Goal: Information Seeking & Learning: Learn about a topic

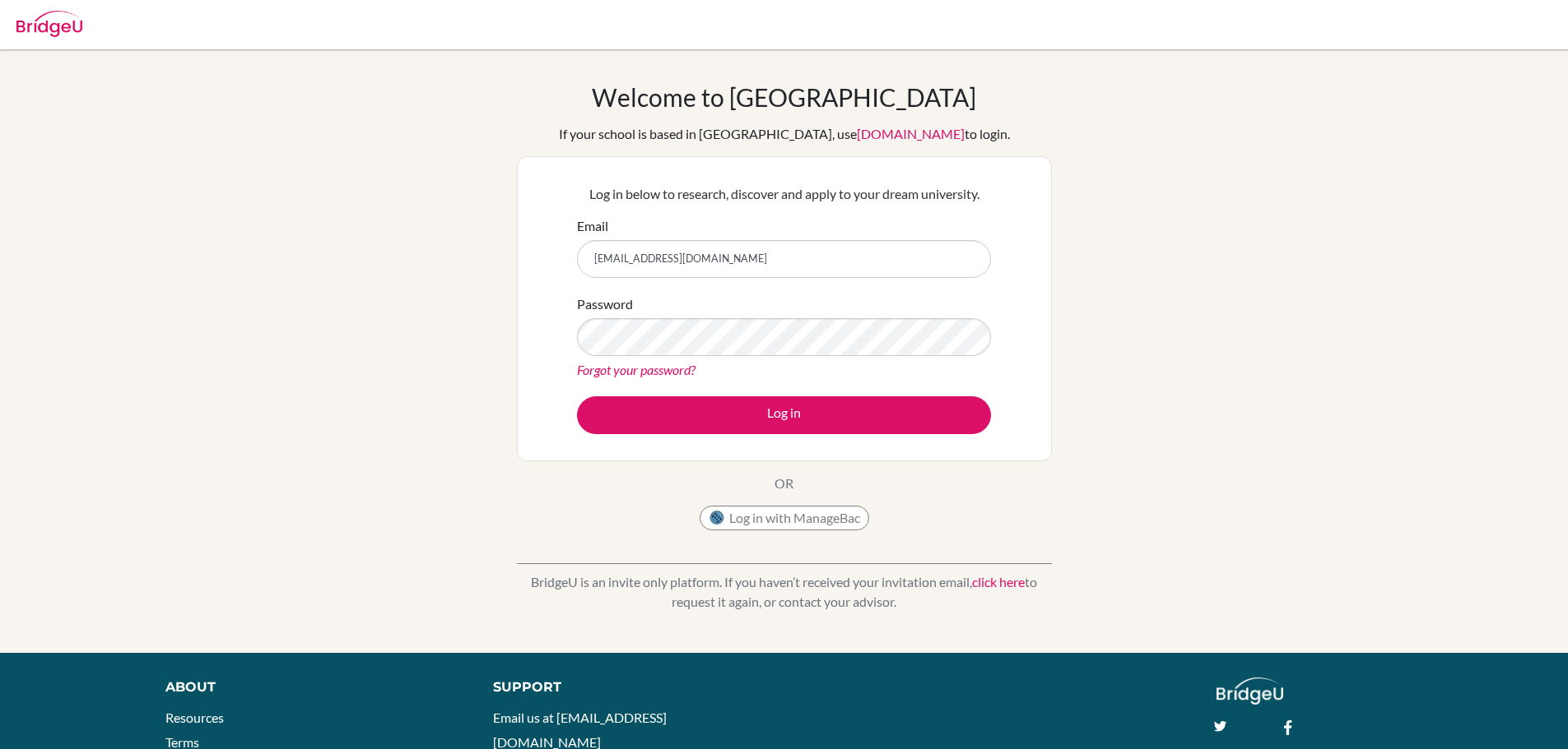
click at [577, 396] on button "Log in" at bounding box center [784, 415] width 414 height 38
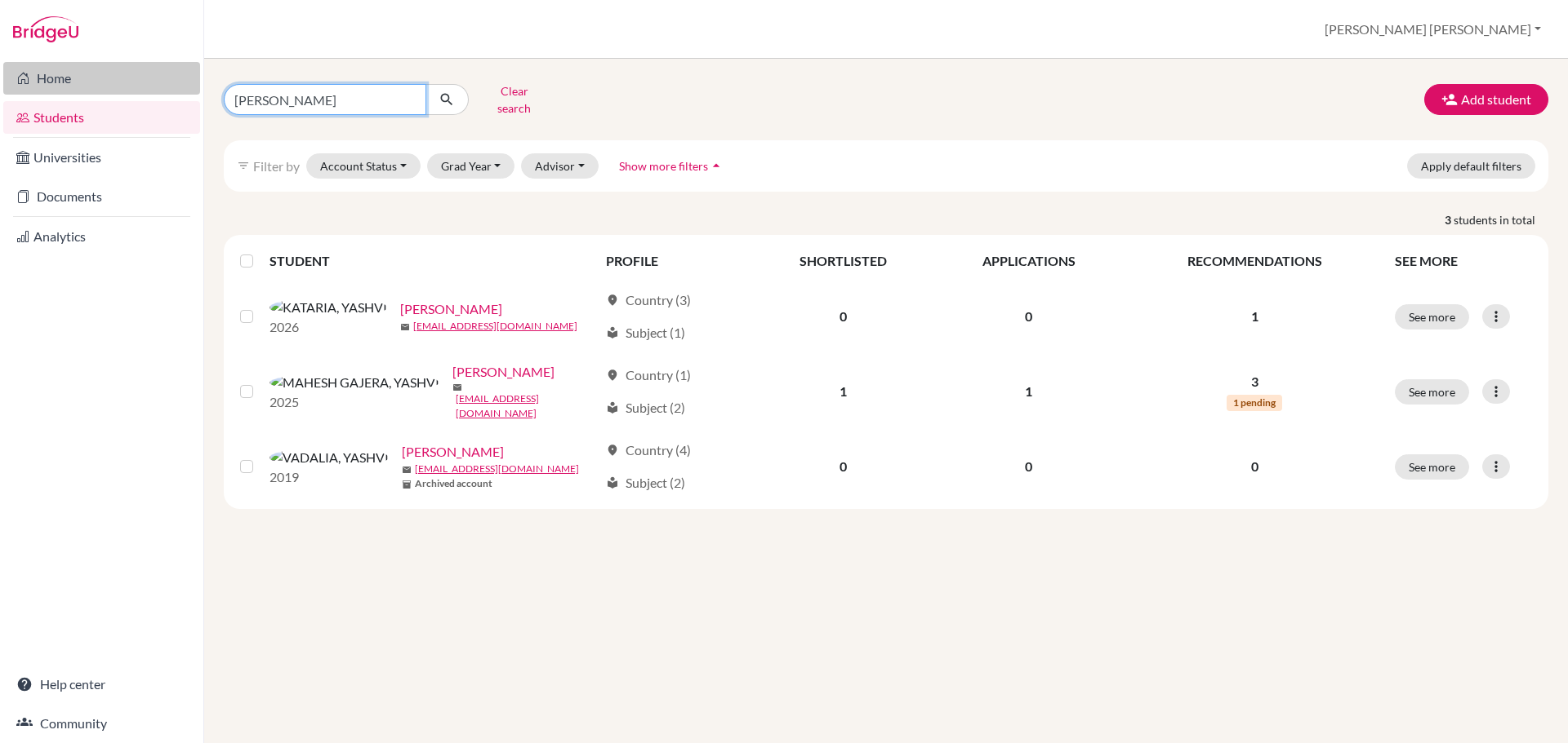
drag, startPoint x: 345, startPoint y: 93, endPoint x: 102, endPoint y: 75, distance: 243.7
click at [103, 83] on div "Home Students Universities Documents Analytics Help center Community Students o…" at bounding box center [784, 372] width 1568 height 743
type input "kabir"
click button "submit" at bounding box center [447, 99] width 44 height 31
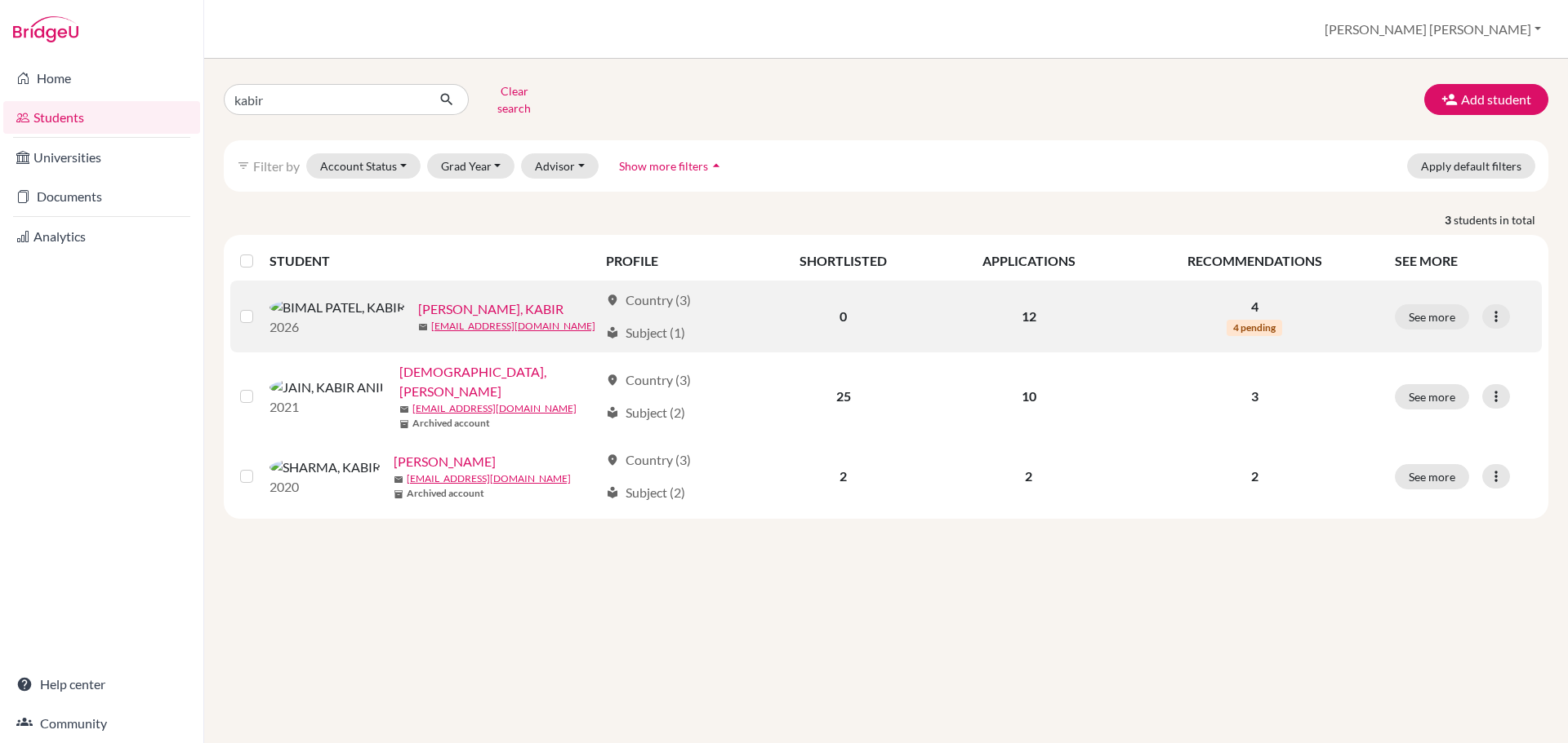
click at [418, 299] on link "BIMAL PATEL, KABIR" at bounding box center [490, 309] width 145 height 20
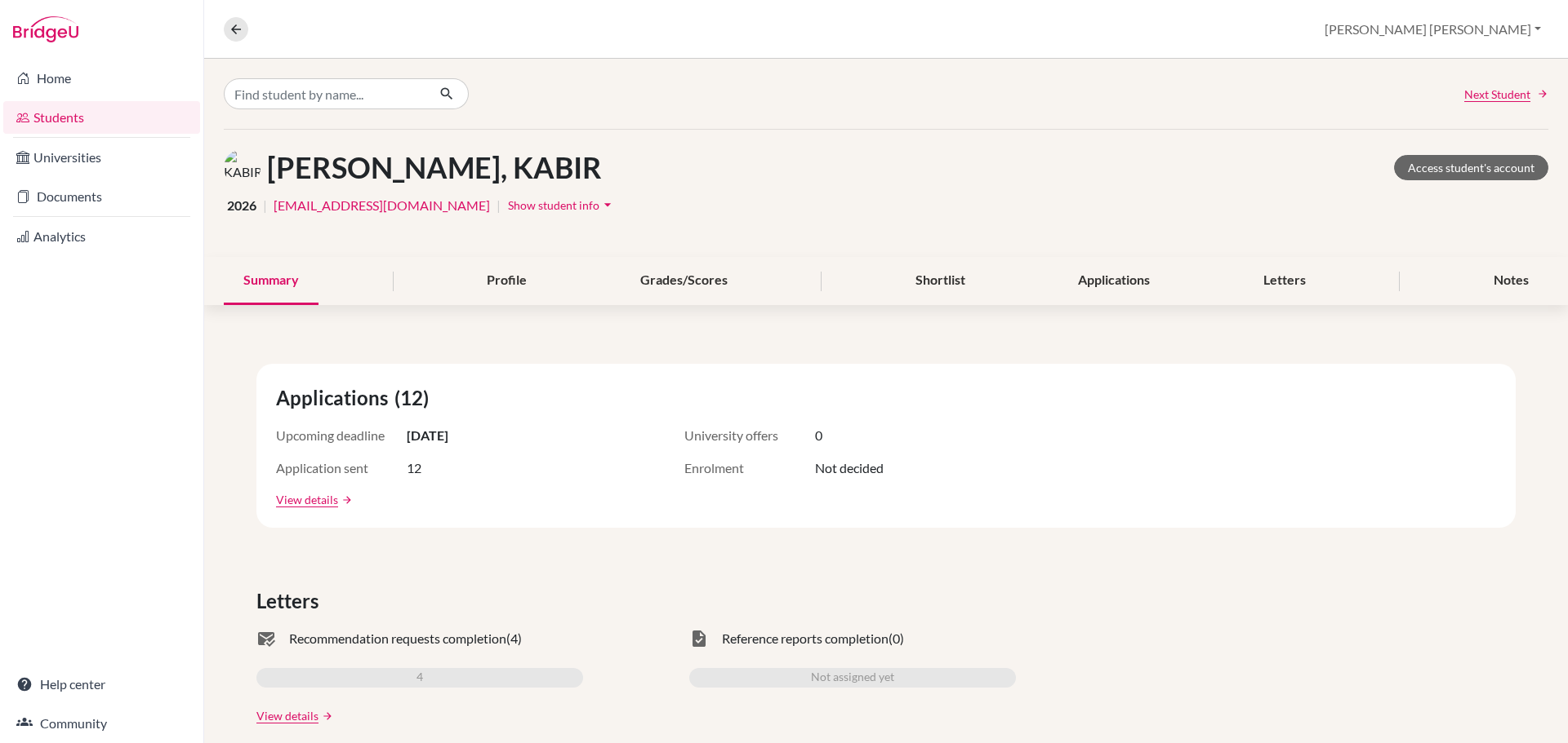
drag, startPoint x: 407, startPoint y: 437, endPoint x: 561, endPoint y: 445, distance: 154.2
click at [561, 445] on div "Upcoming deadline 15 Oct 2025" at bounding box center [439, 436] width 326 height 20
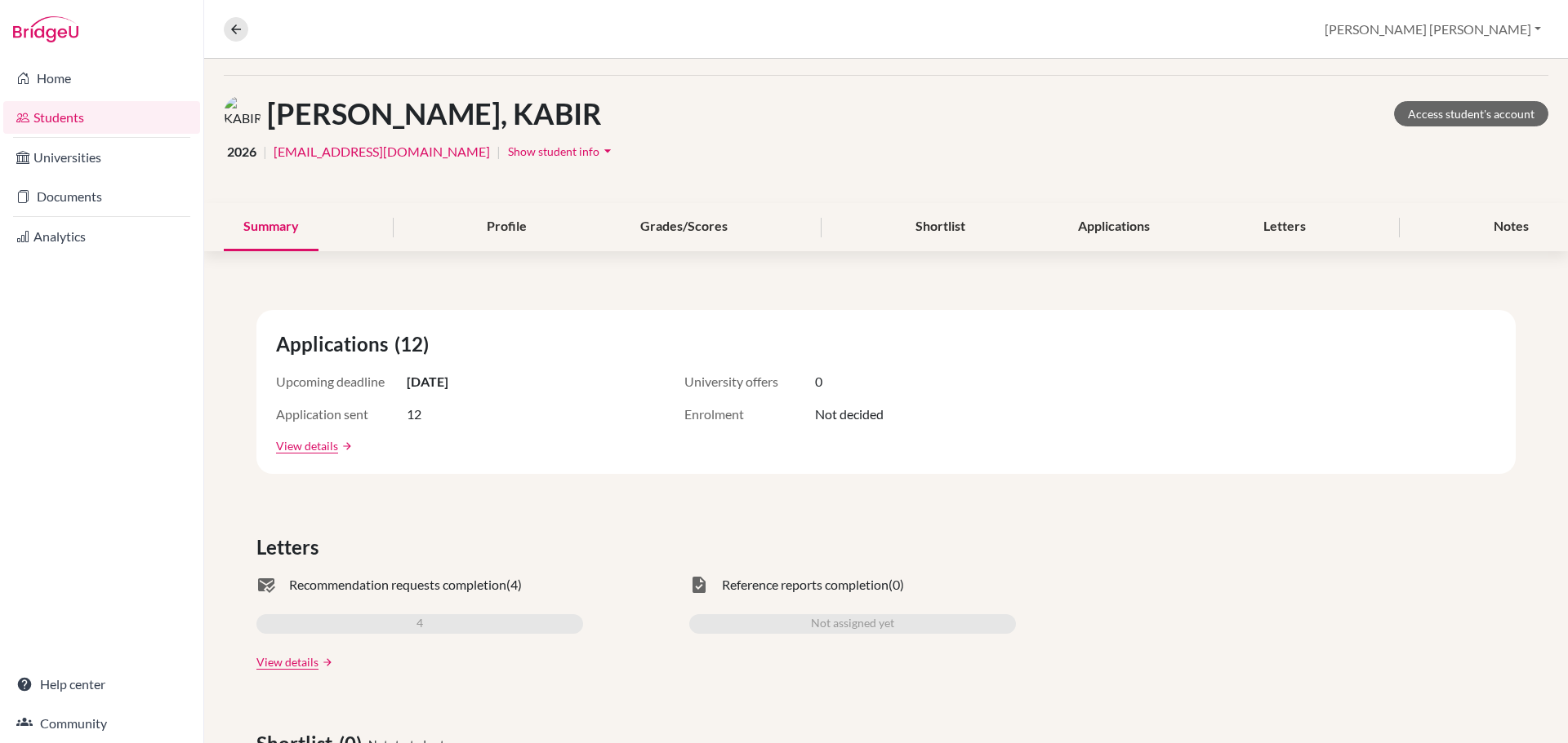
scroll to position [82, 0]
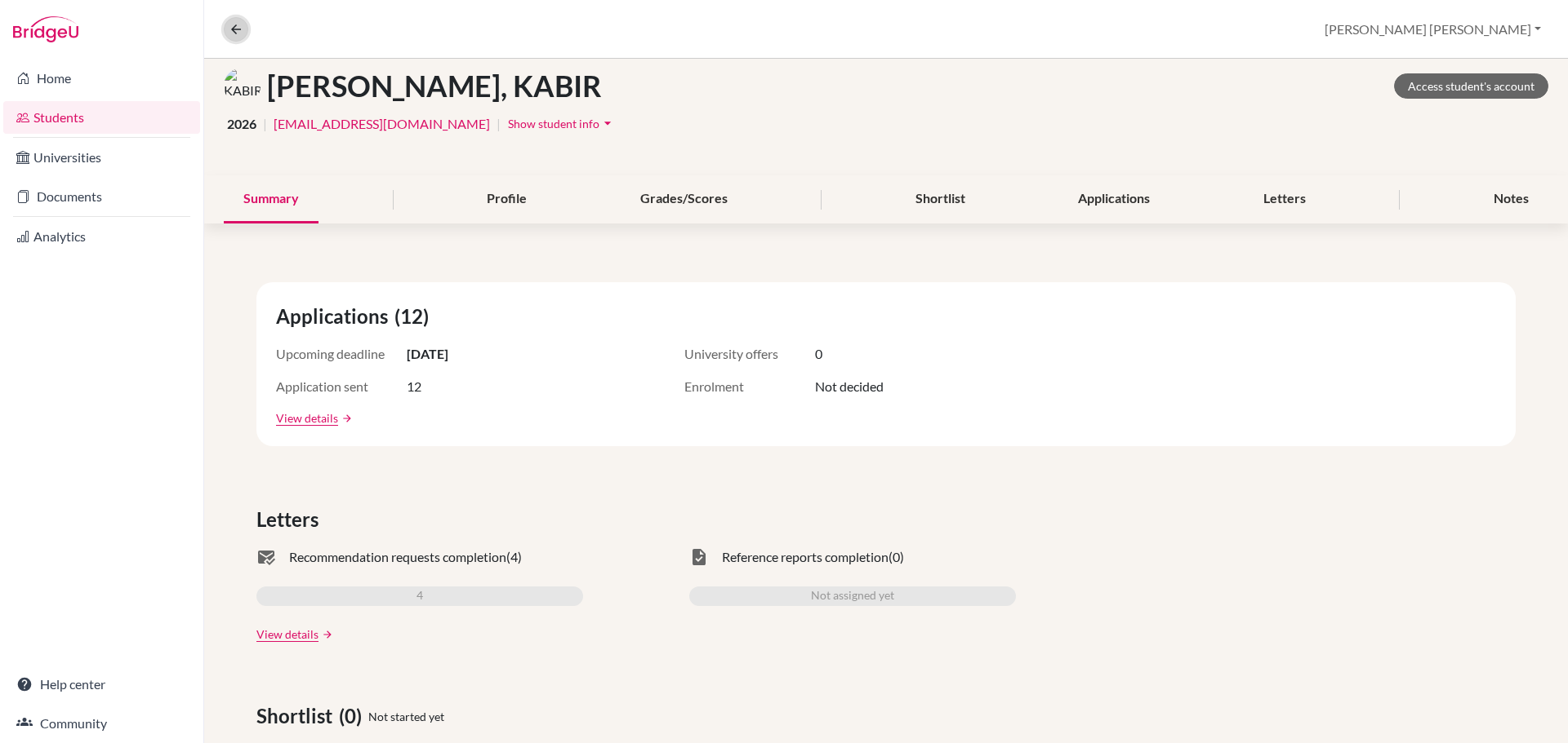
click at [236, 24] on icon at bounding box center [235, 29] width 14 height 14
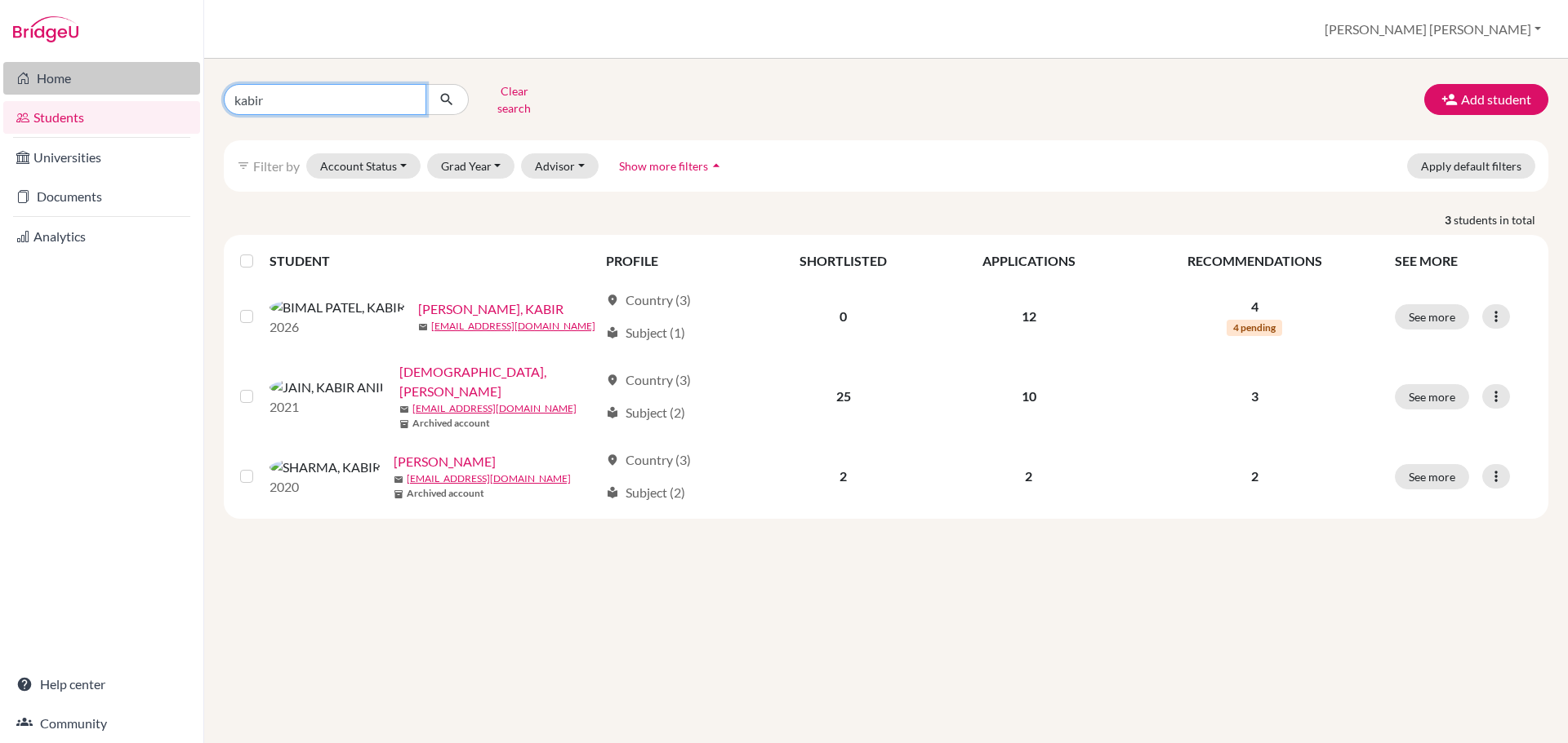
drag, startPoint x: 307, startPoint y: 98, endPoint x: 10, endPoint y: 86, distance: 297.2
click at [19, 86] on div "Home Students Universities Documents Analytics Help center Community Students o…" at bounding box center [784, 372] width 1568 height 743
type input "karan"
click button "submit" at bounding box center [447, 99] width 44 height 31
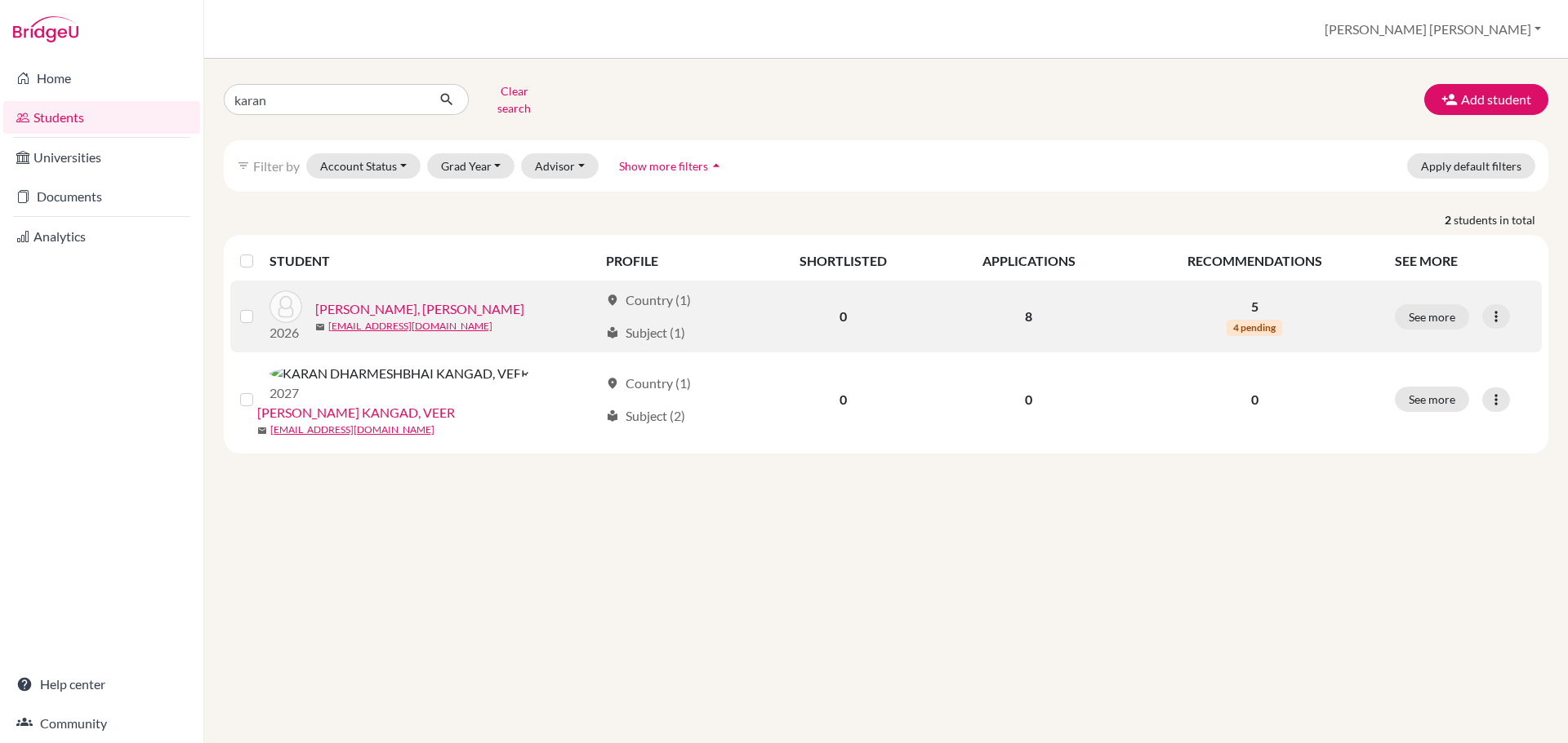
click at [431, 299] on link "GAUTAMBHAI PATEL, KARAN" at bounding box center [420, 309] width 209 height 20
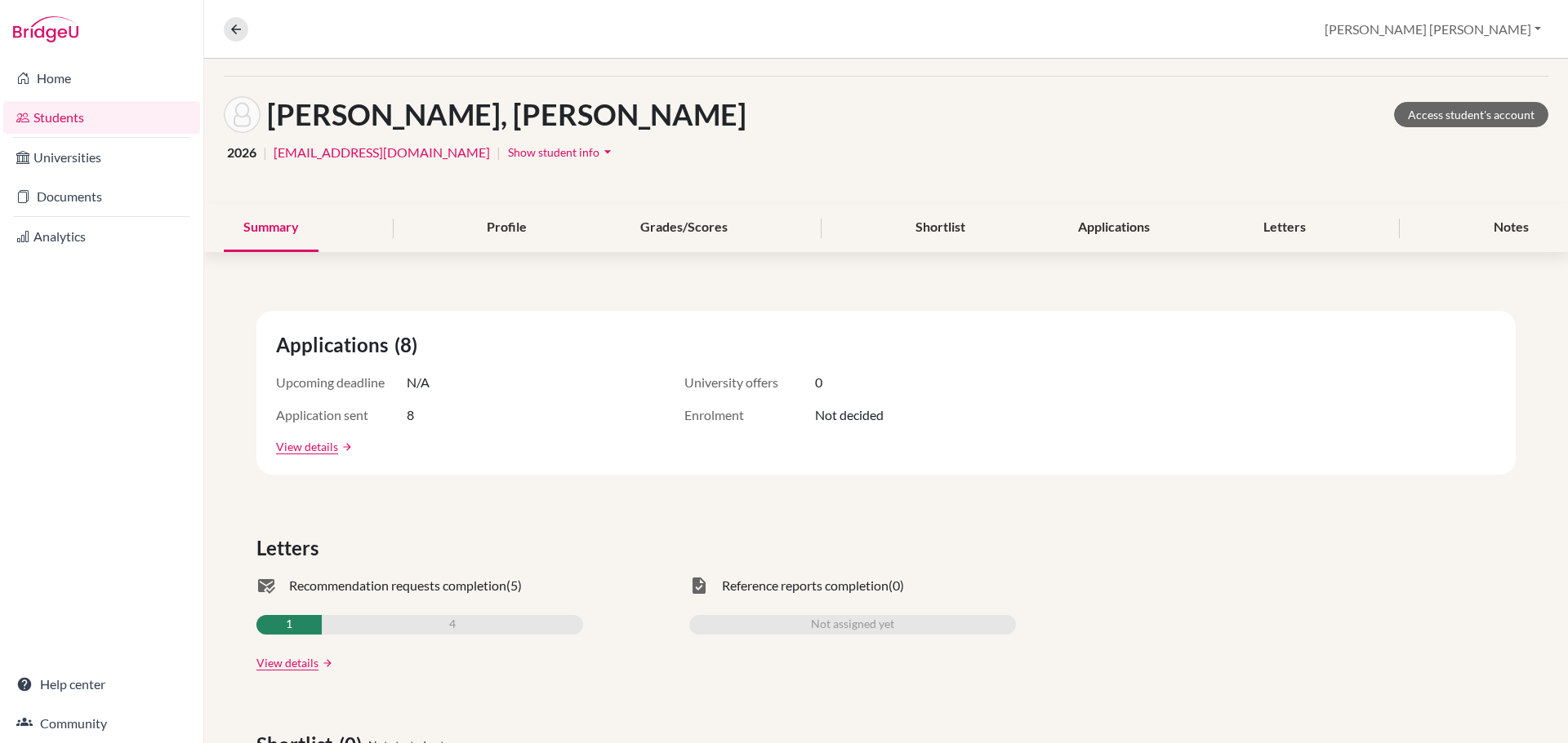
scroll to position [82, 0]
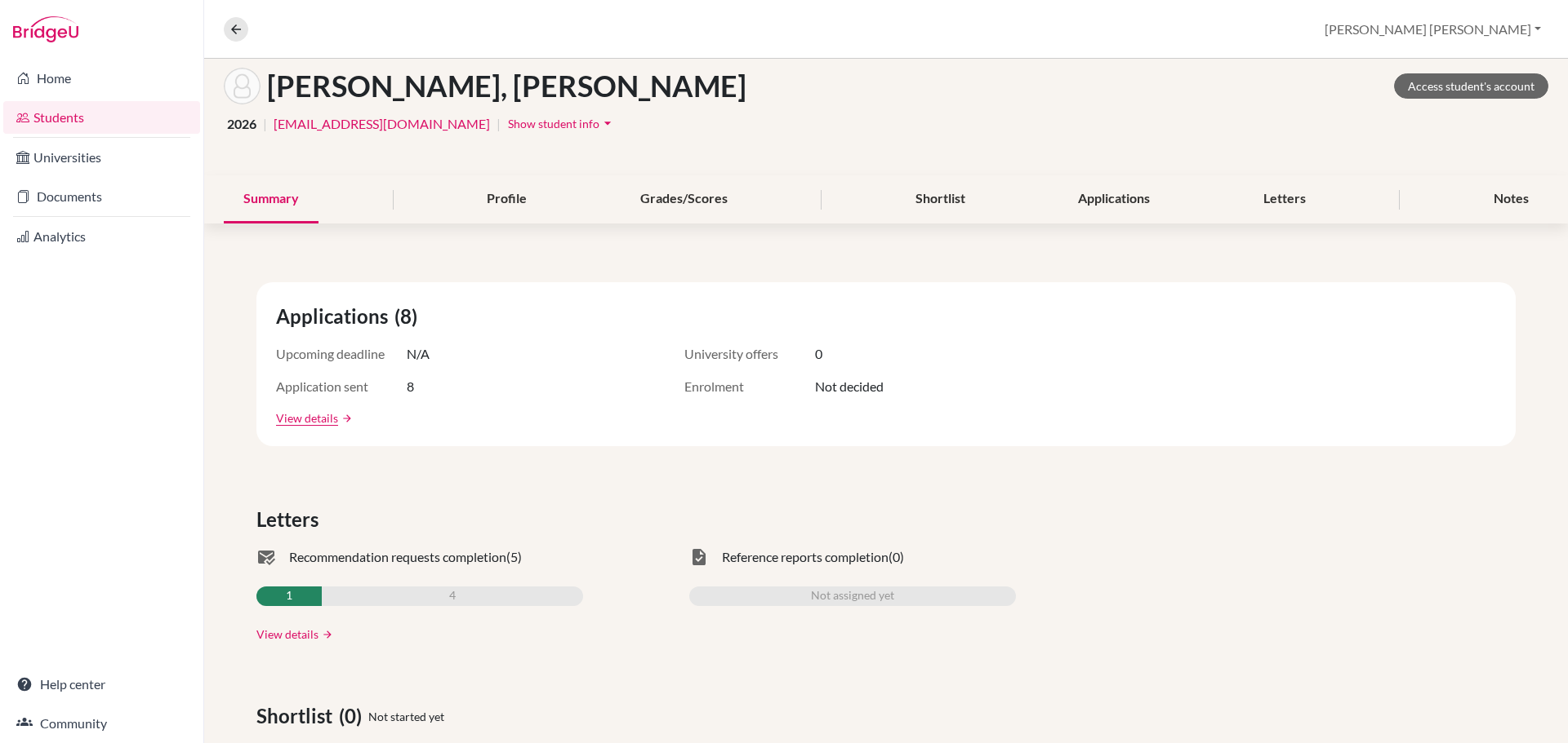
click at [293, 634] on link "View details" at bounding box center [288, 634] width 62 height 17
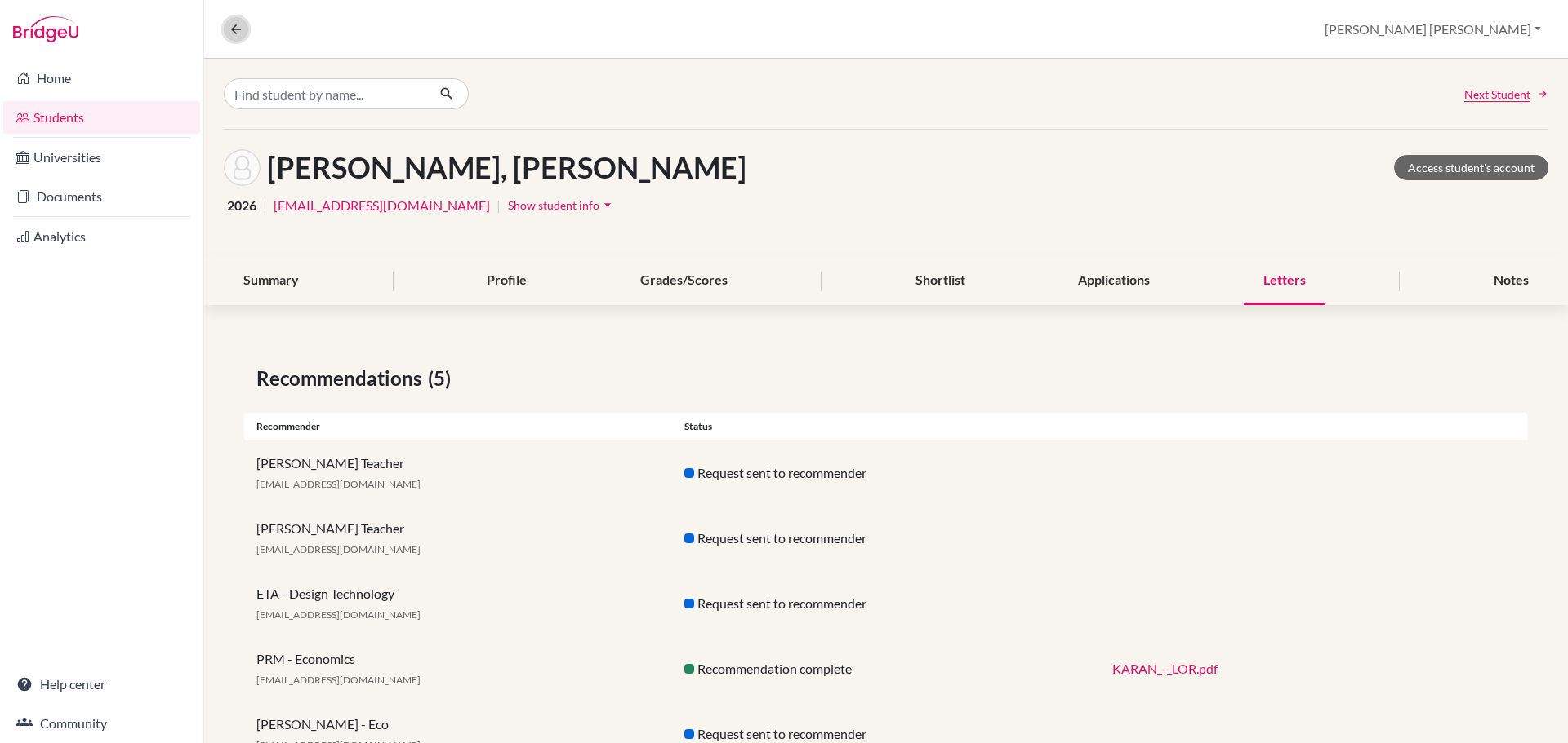
click at [237, 34] on icon at bounding box center [235, 29] width 14 height 14
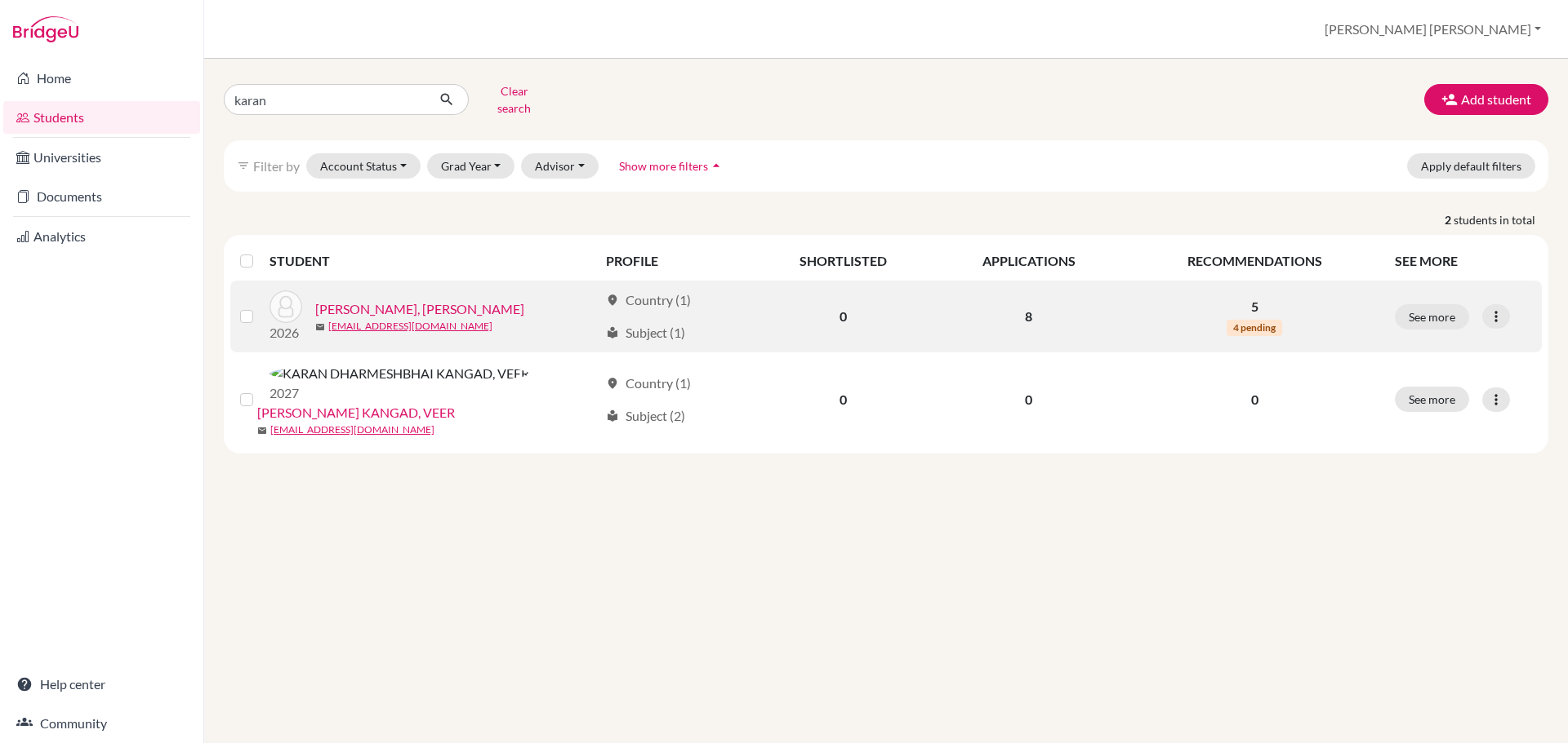
click at [389, 299] on link "GAUTAMBHAI PATEL, KARAN" at bounding box center [420, 309] width 209 height 20
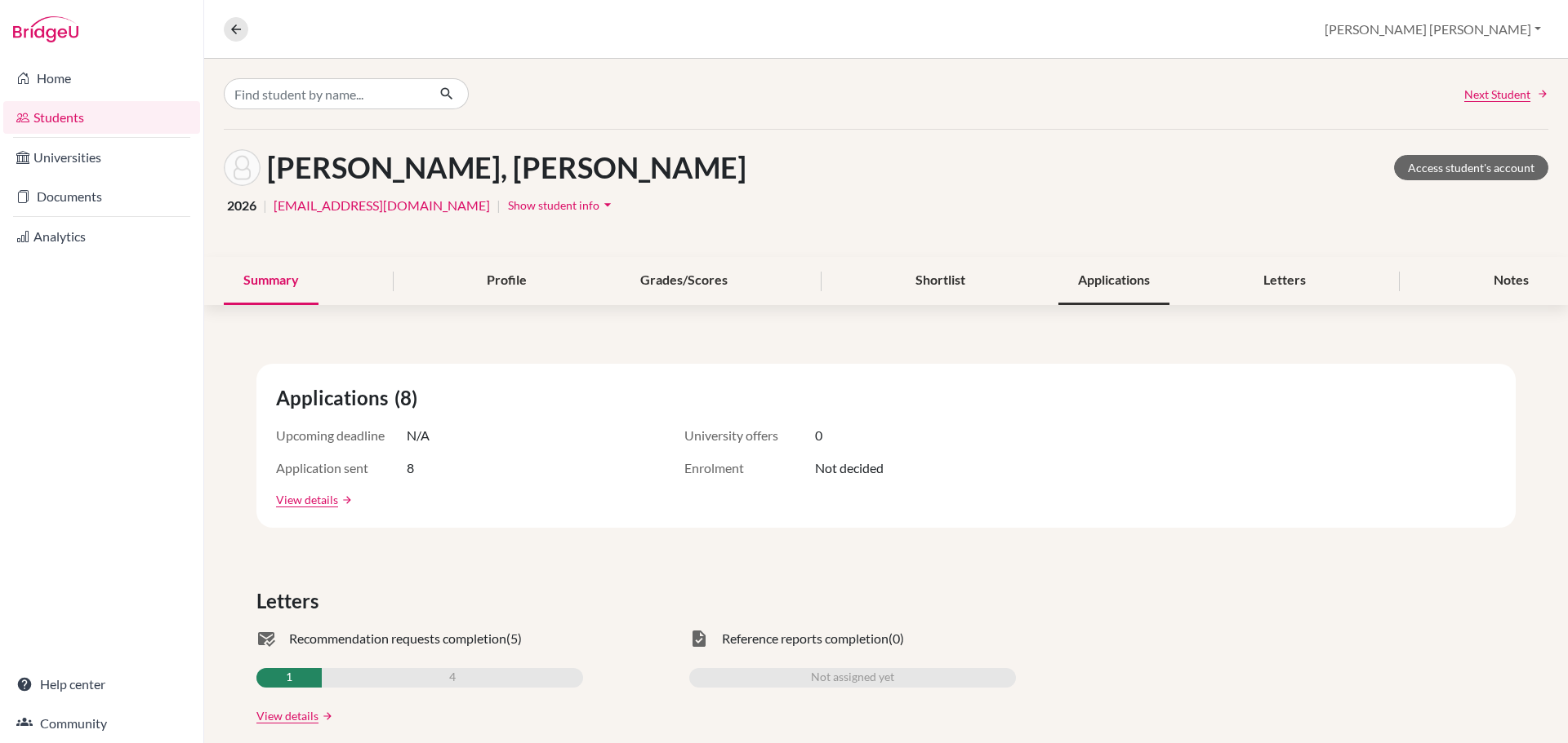
click at [1109, 285] on div "Applications" at bounding box center [1113, 282] width 111 height 48
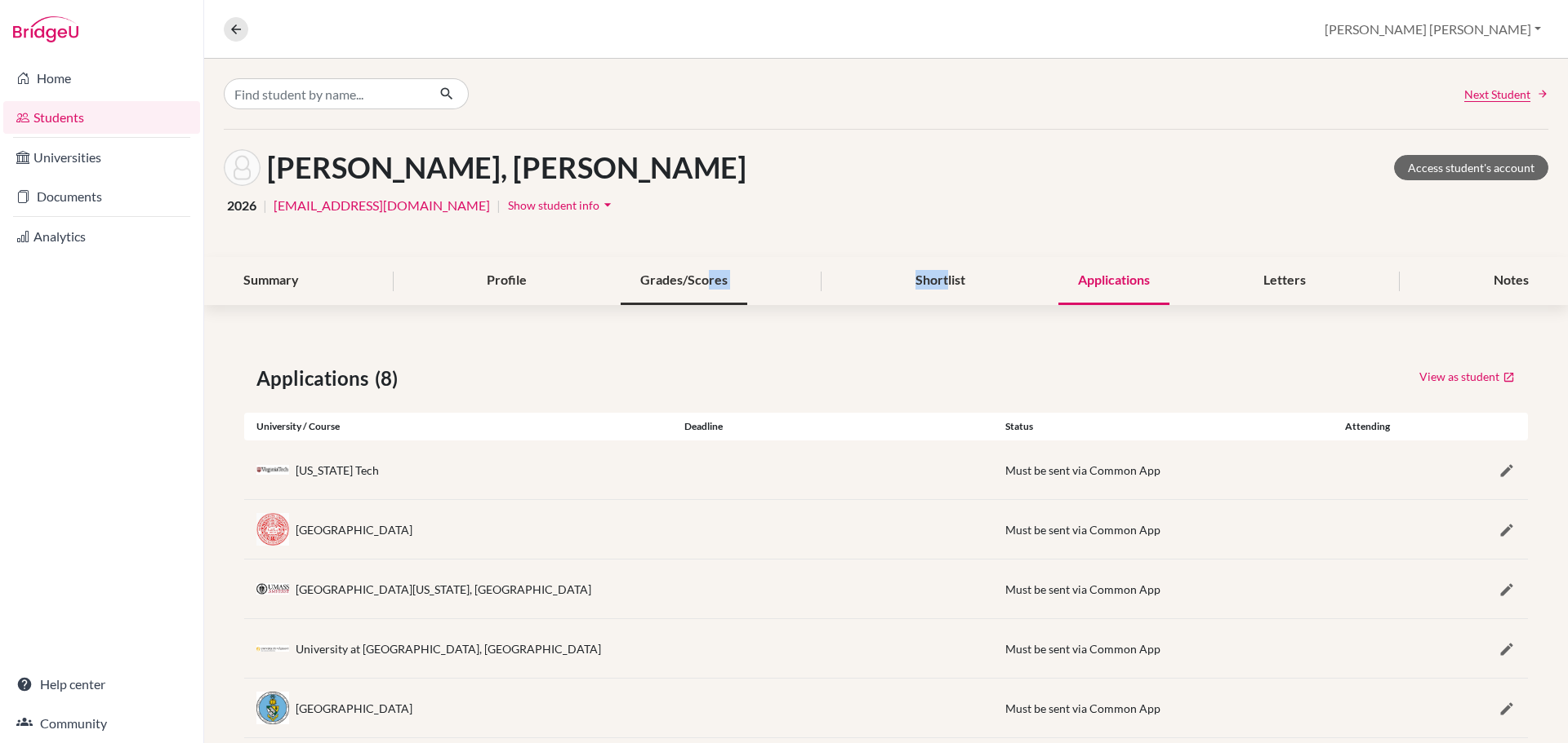
drag, startPoint x: 940, startPoint y: 282, endPoint x: 691, endPoint y: 285, distance: 249.0
click at [691, 285] on div "Summary Profile Grades/Scores Shortlist Applications Letters Notes" at bounding box center [886, 282] width 1325 height 48
click at [682, 284] on div "Grades/Scores" at bounding box center [684, 282] width 127 height 48
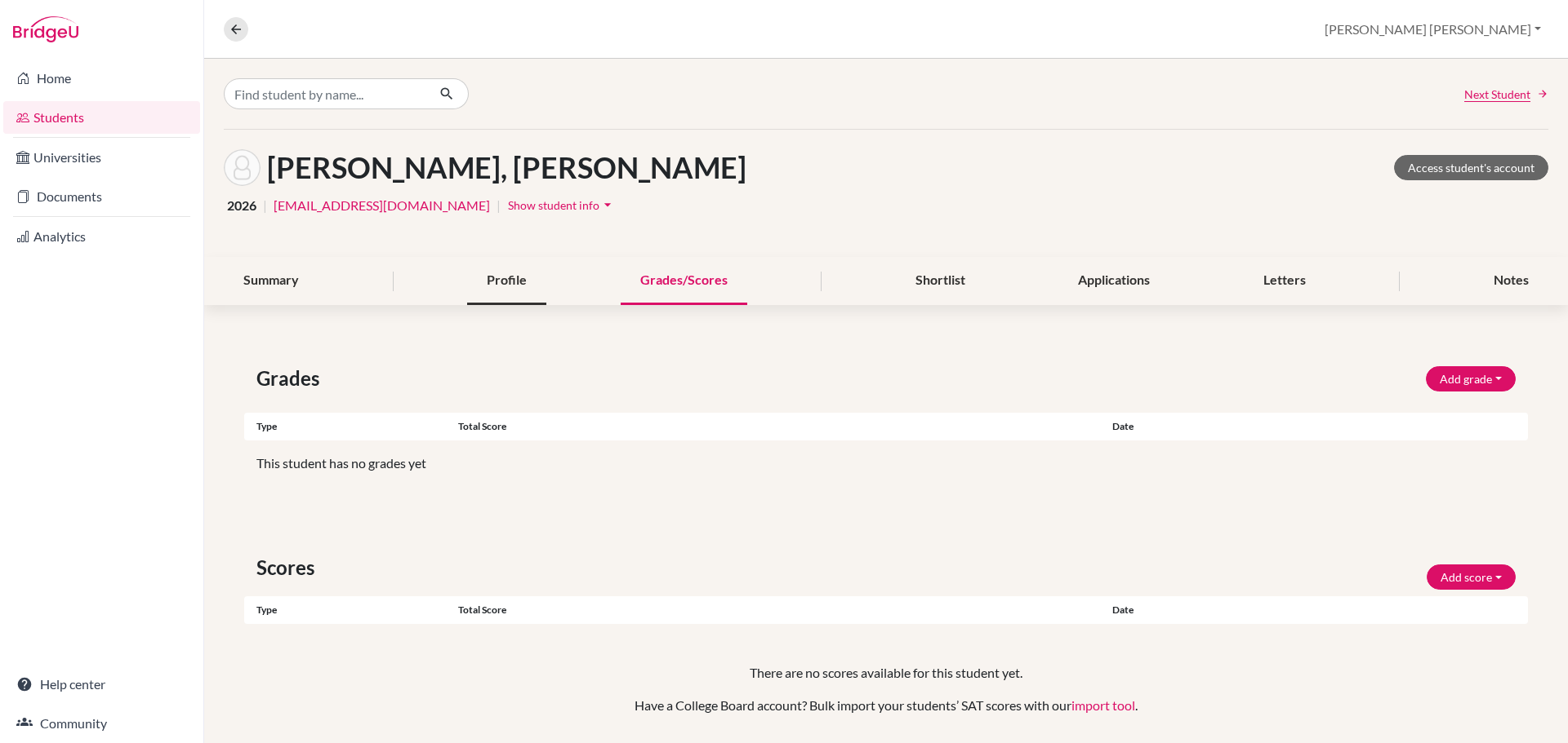
click at [527, 292] on div "Profile" at bounding box center [506, 282] width 79 height 48
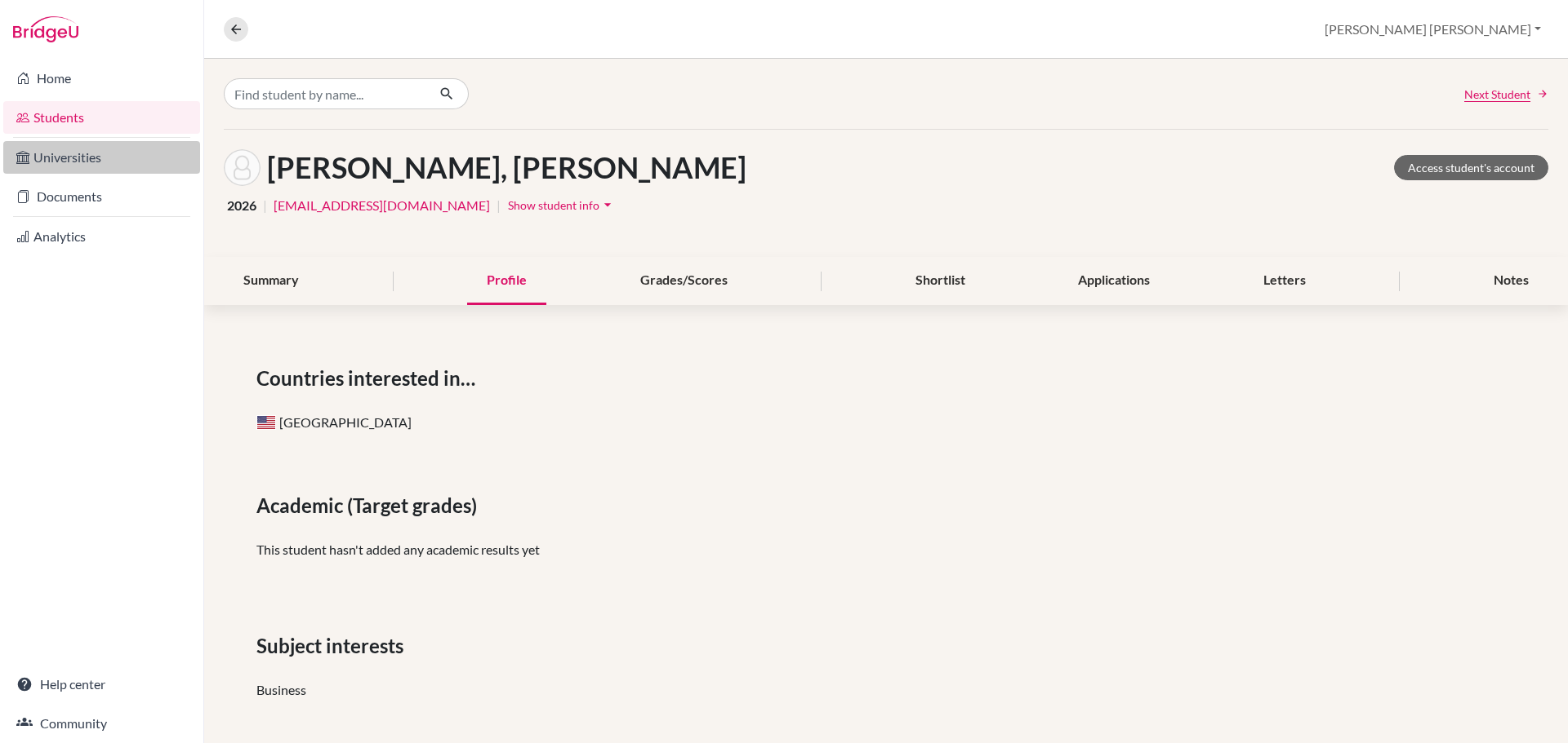
click at [74, 168] on link "Universities" at bounding box center [102, 157] width 197 height 33
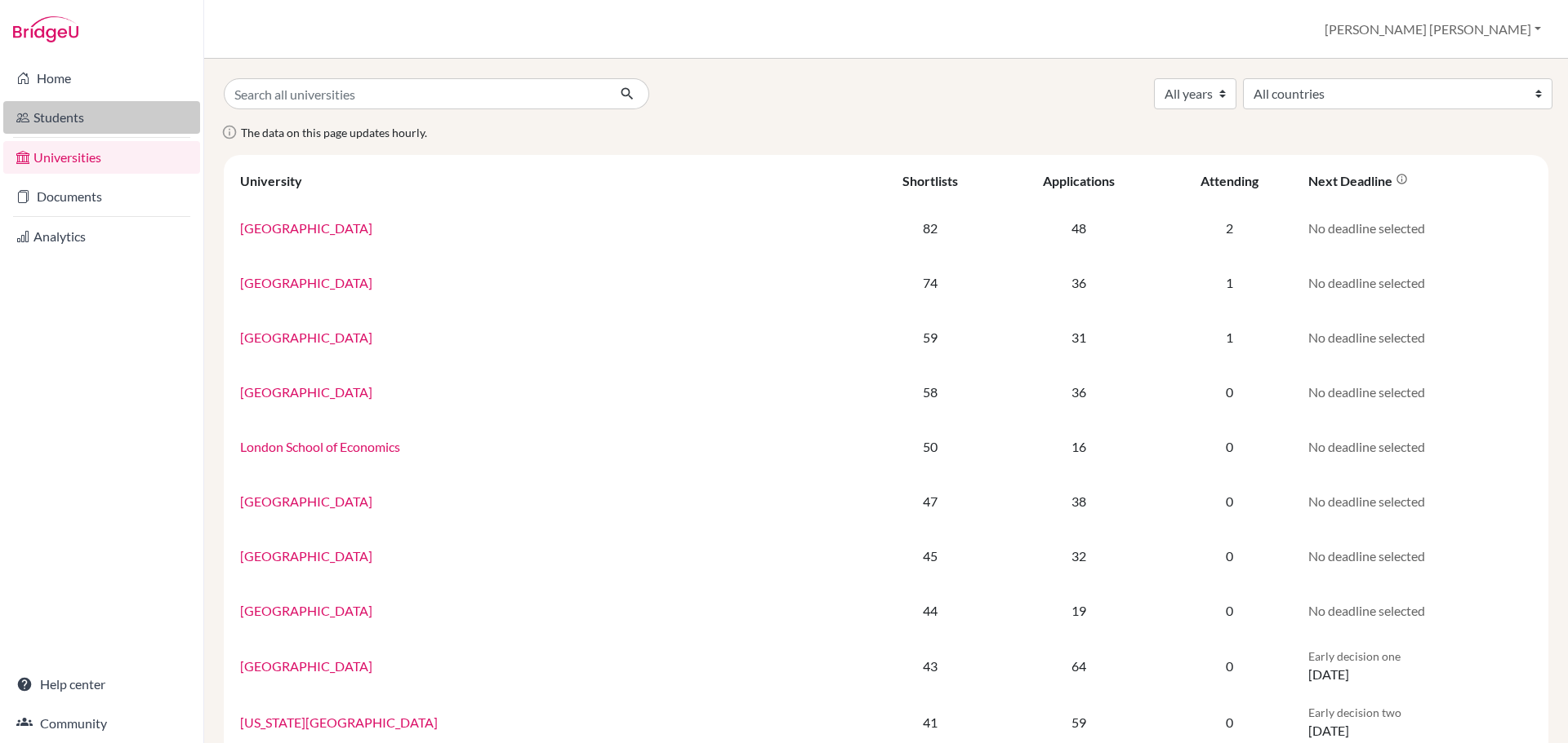
click at [88, 122] on link "Students" at bounding box center [102, 118] width 197 height 33
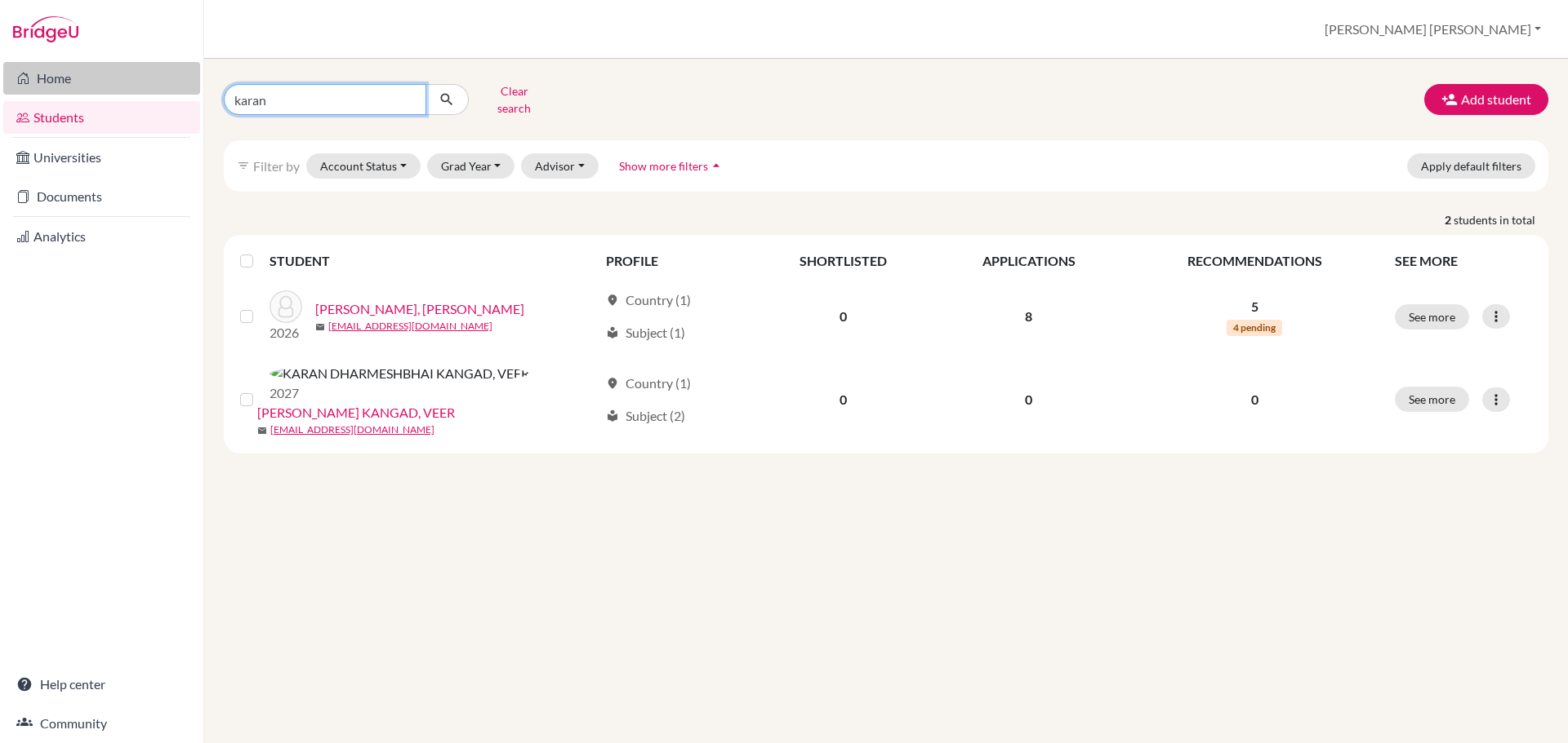
drag, startPoint x: 296, startPoint y: 97, endPoint x: 12, endPoint y: 84, distance: 284.3
click at [12, 84] on div "Home Students Universities Documents Analytics Help center Community Students o…" at bounding box center [784, 372] width 1568 height 743
type input "svve"
click button "submit" at bounding box center [447, 99] width 44 height 31
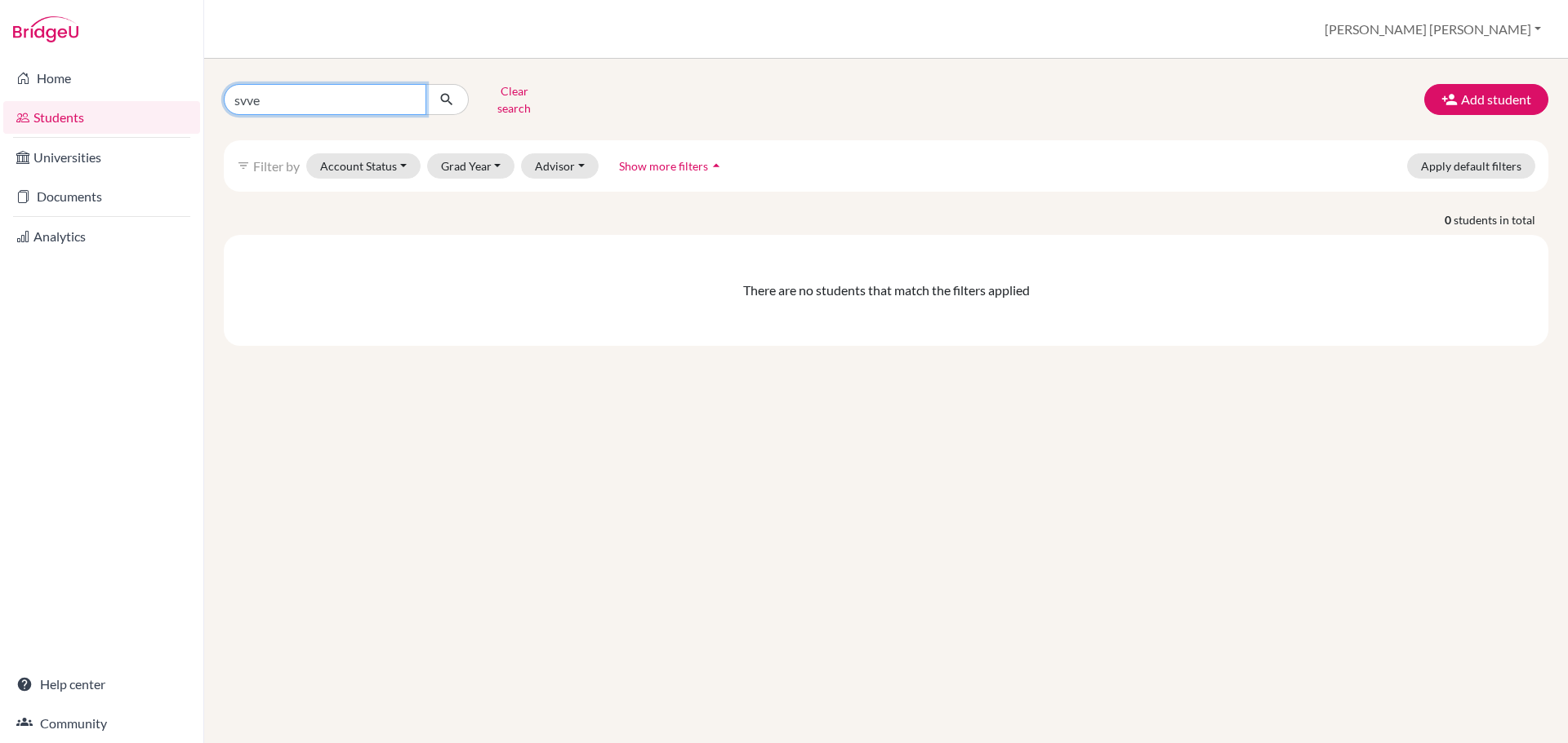
click at [257, 98] on input "svve" at bounding box center [324, 99] width 202 height 31
type input "sve"
click button "submit" at bounding box center [447, 99] width 44 height 31
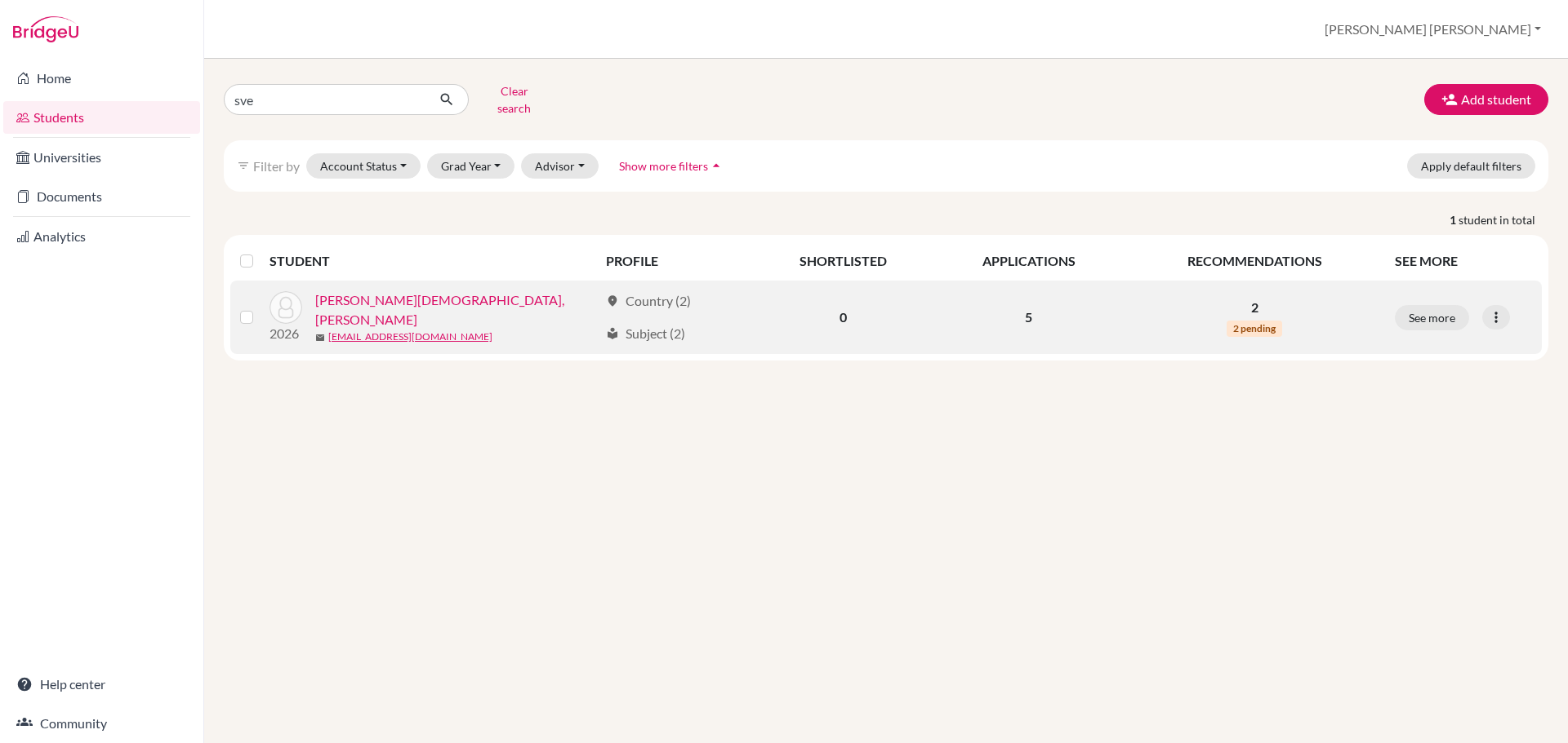
click at [408, 298] on link "[PERSON_NAME][DEMOGRAPHIC_DATA], [PERSON_NAME]" at bounding box center [457, 310] width 283 height 39
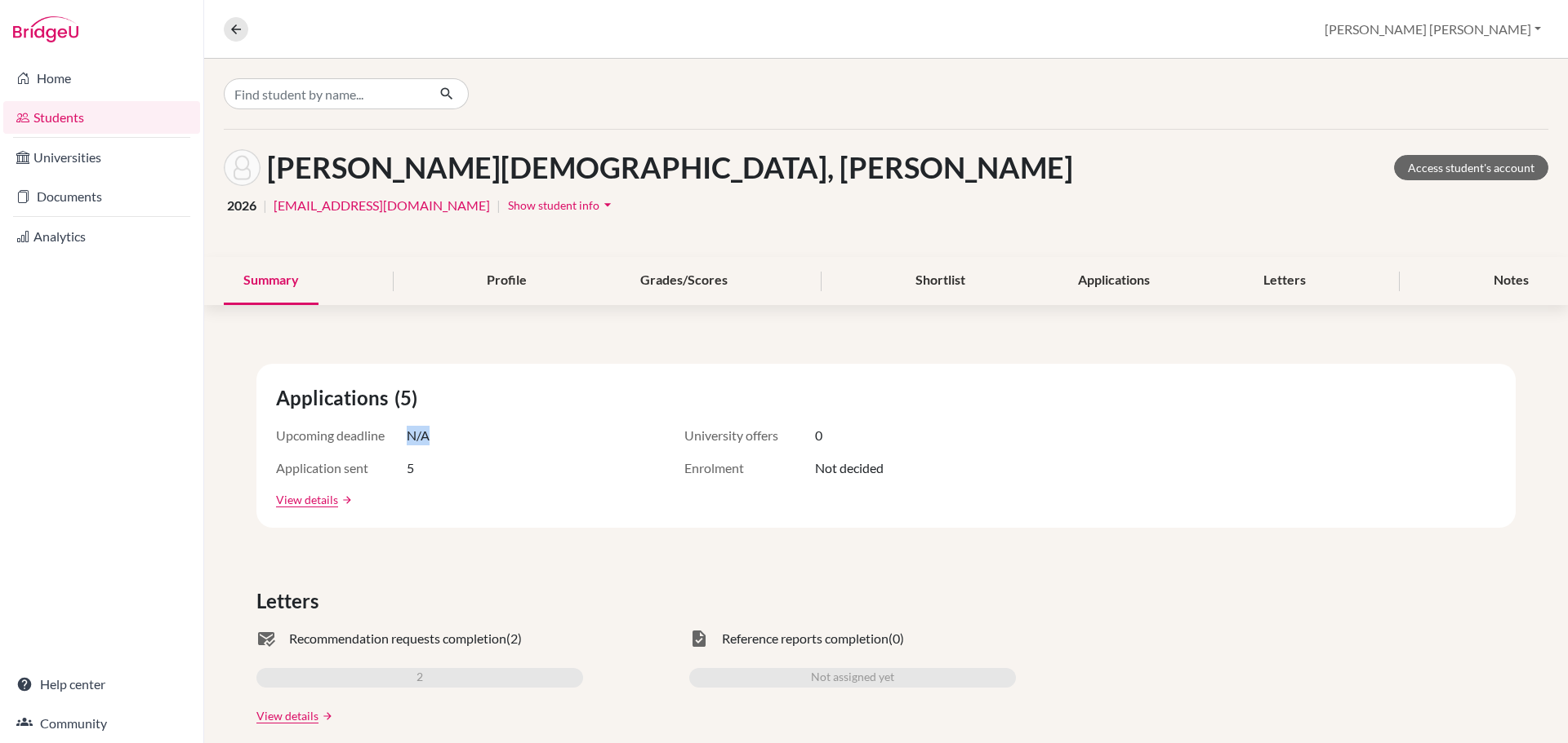
drag, startPoint x: 411, startPoint y: 435, endPoint x: 497, endPoint y: 549, distance: 142.8
click at [438, 439] on div "Upcoming deadline N/A" at bounding box center [439, 436] width 326 height 20
drag, startPoint x: 504, startPoint y: 551, endPoint x: 492, endPoint y: 549, distance: 12.2
click at [311, 500] on link "View details" at bounding box center [308, 499] width 62 height 17
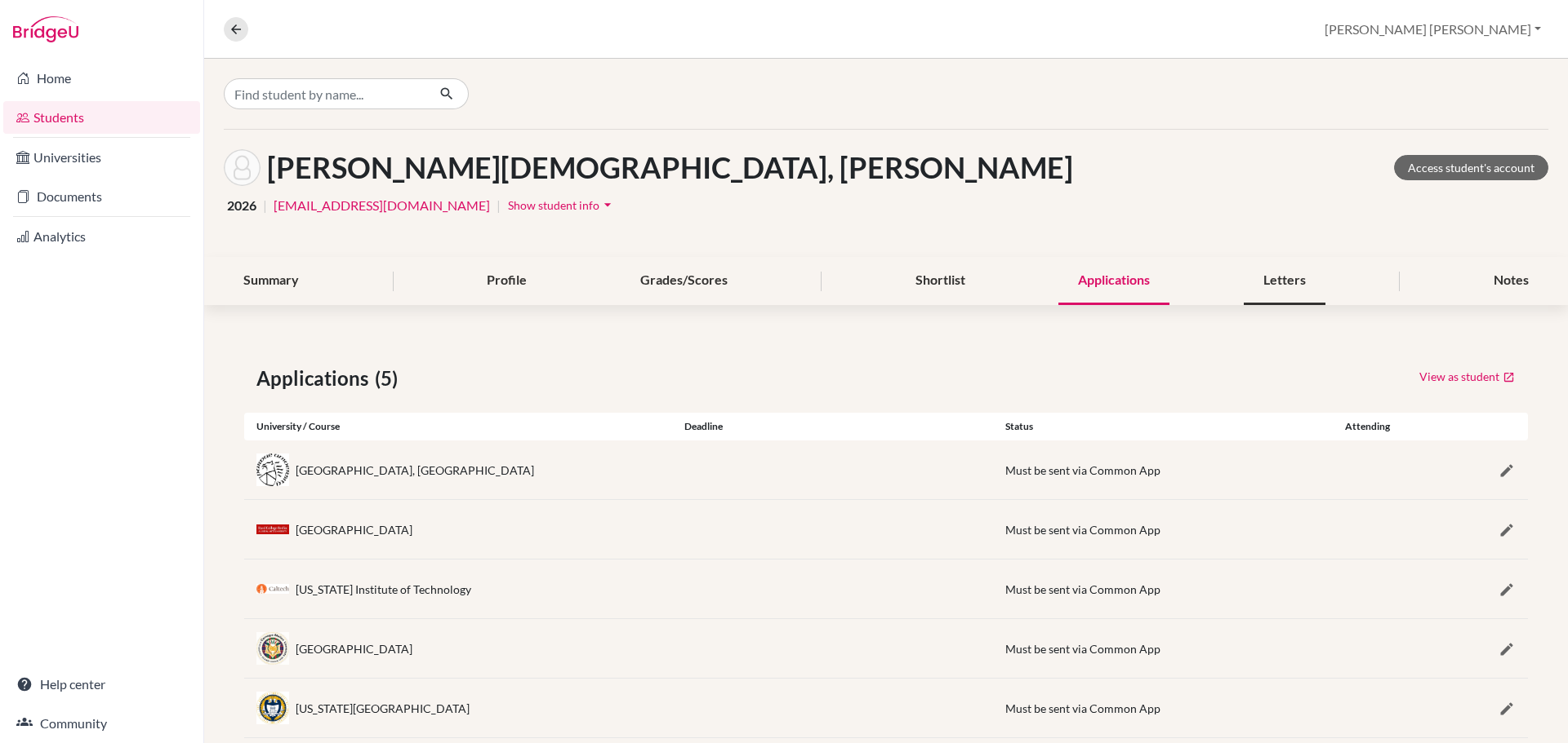
click at [1266, 285] on div "Letters" at bounding box center [1285, 282] width 82 height 48
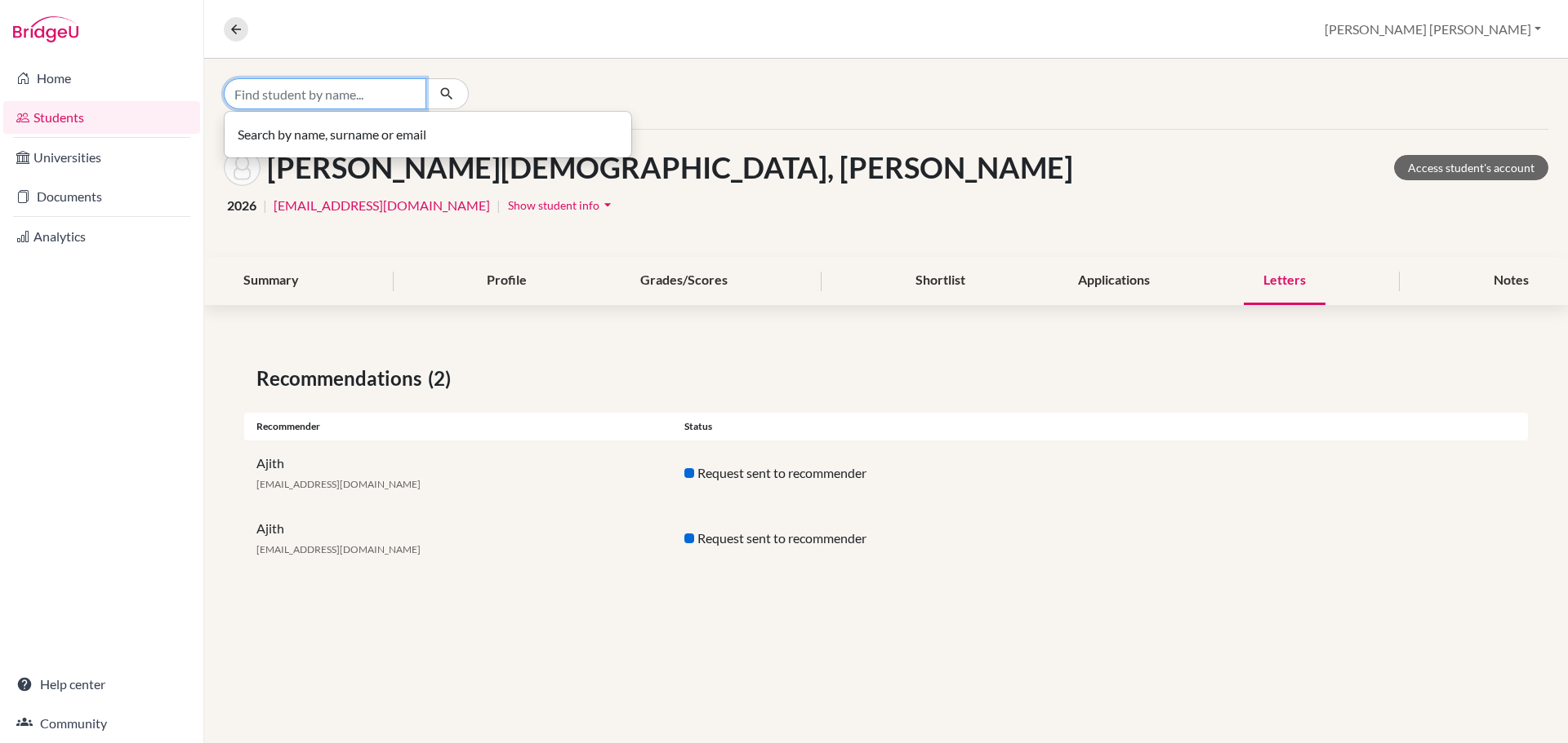
click at [258, 98] on input "Find student by name..." at bounding box center [324, 94] width 202 height 31
type input "pratham"
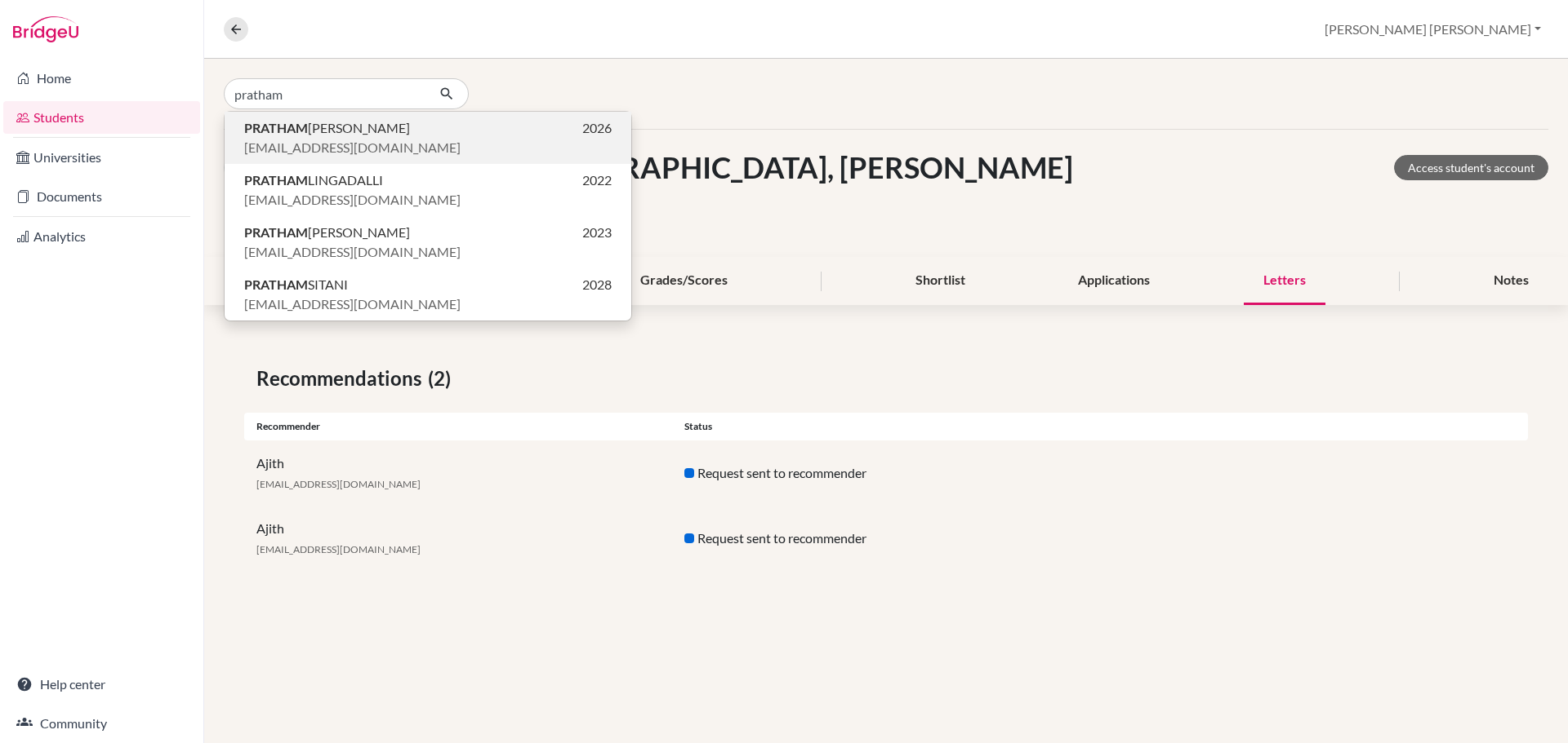
click at [394, 120] on span "PRATHAM HARDIK CHHEDA" at bounding box center [327, 128] width 166 height 20
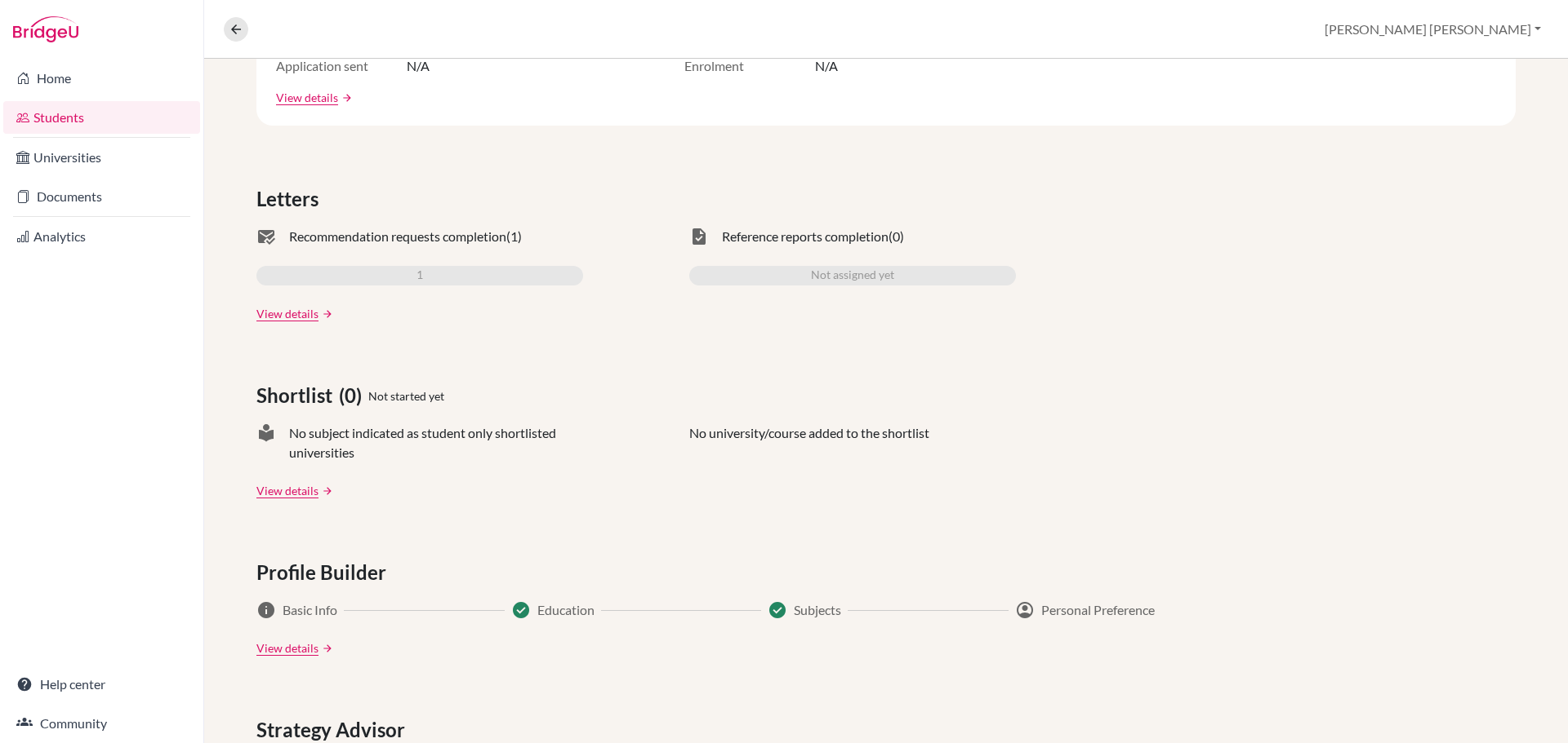
scroll to position [365, 0]
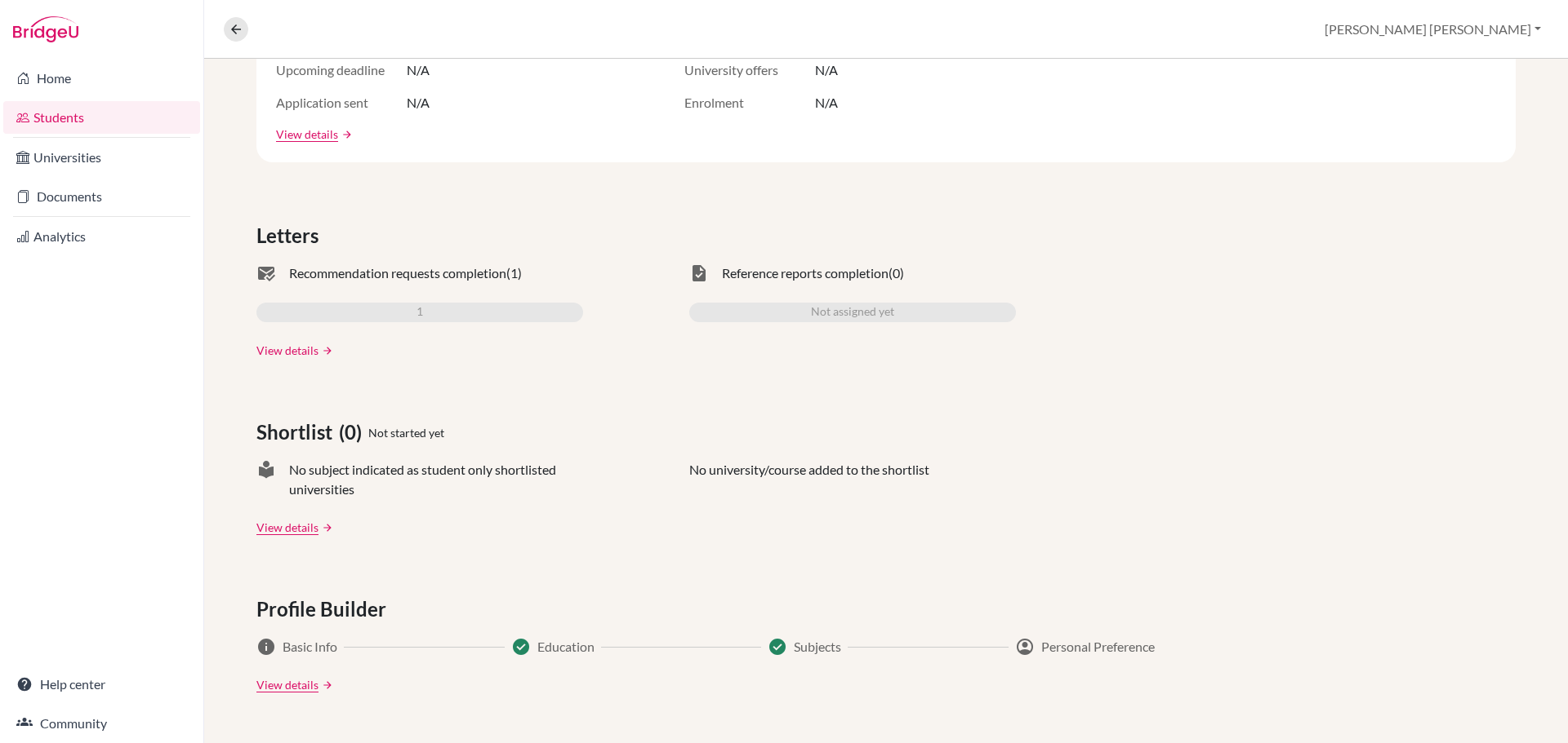
click at [295, 351] on link "View details" at bounding box center [288, 350] width 62 height 17
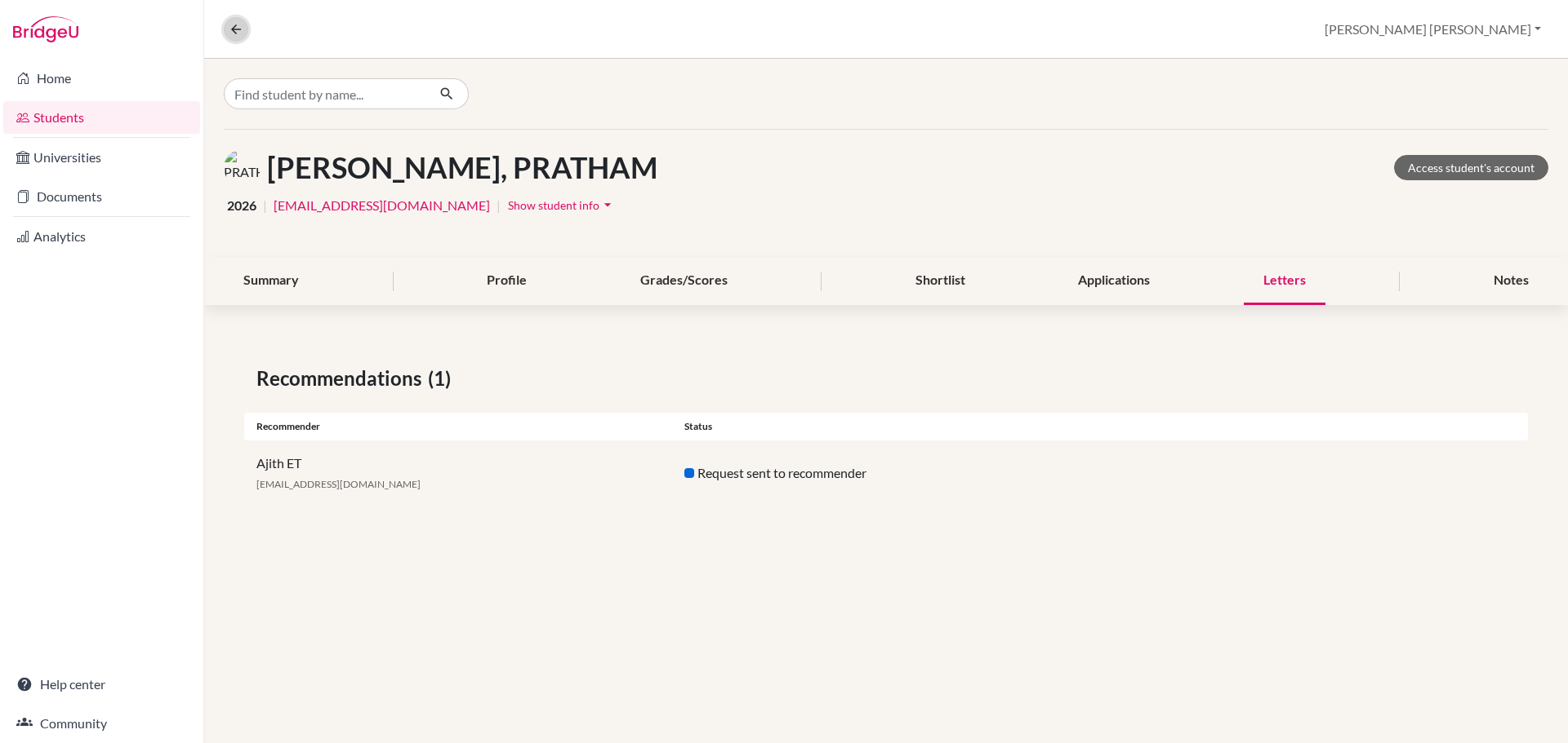
click at [238, 34] on icon at bounding box center [235, 29] width 14 height 14
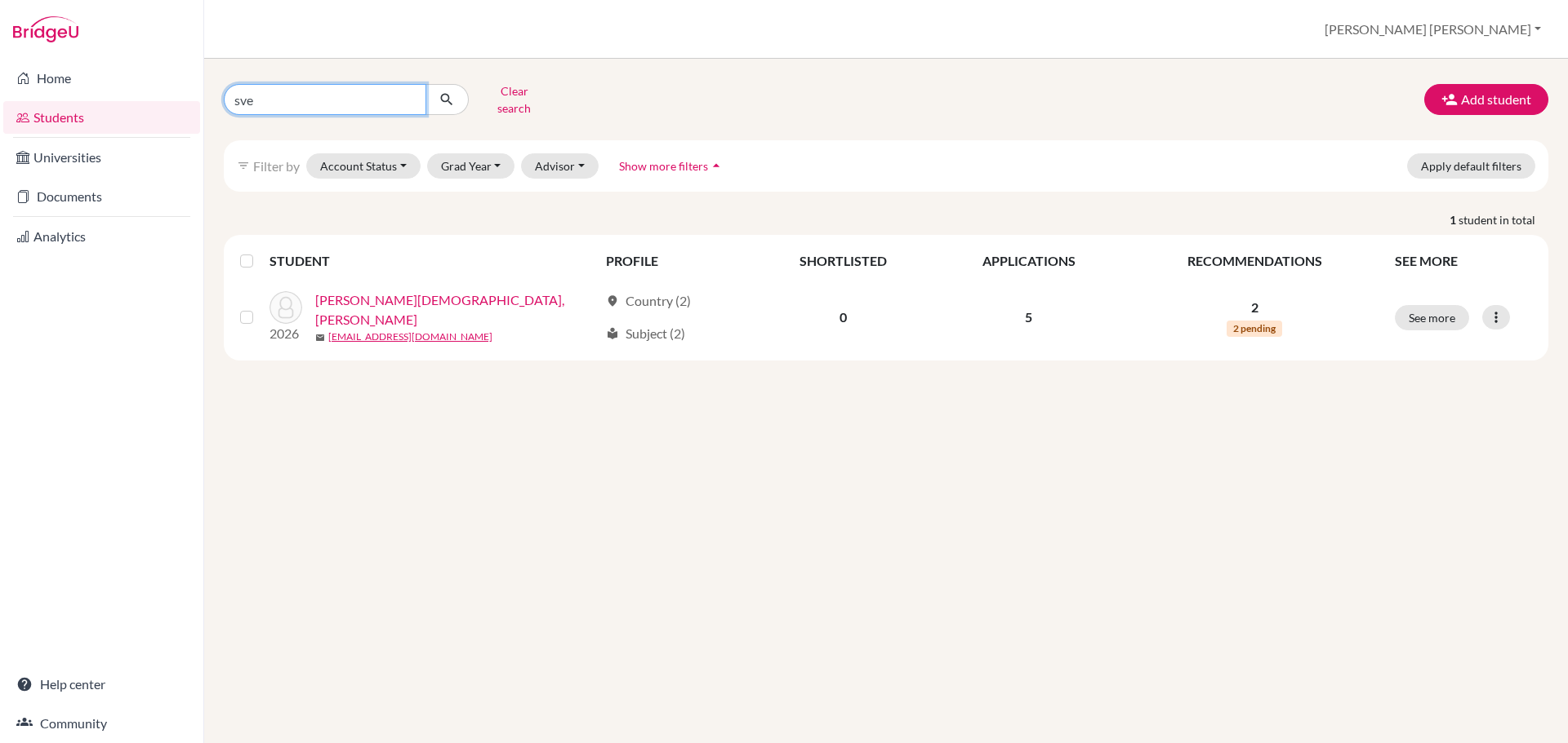
click at [303, 99] on input "sve" at bounding box center [324, 99] width 202 height 31
drag, startPoint x: 319, startPoint y: 98, endPoint x: -87, endPoint y: 80, distance: 406.4
click at [0, 80] on html "Home Students Universities Documents Analytics Help center Community Students o…" at bounding box center [784, 372] width 1568 height 743
type input "raj"
click button "submit" at bounding box center [447, 99] width 44 height 31
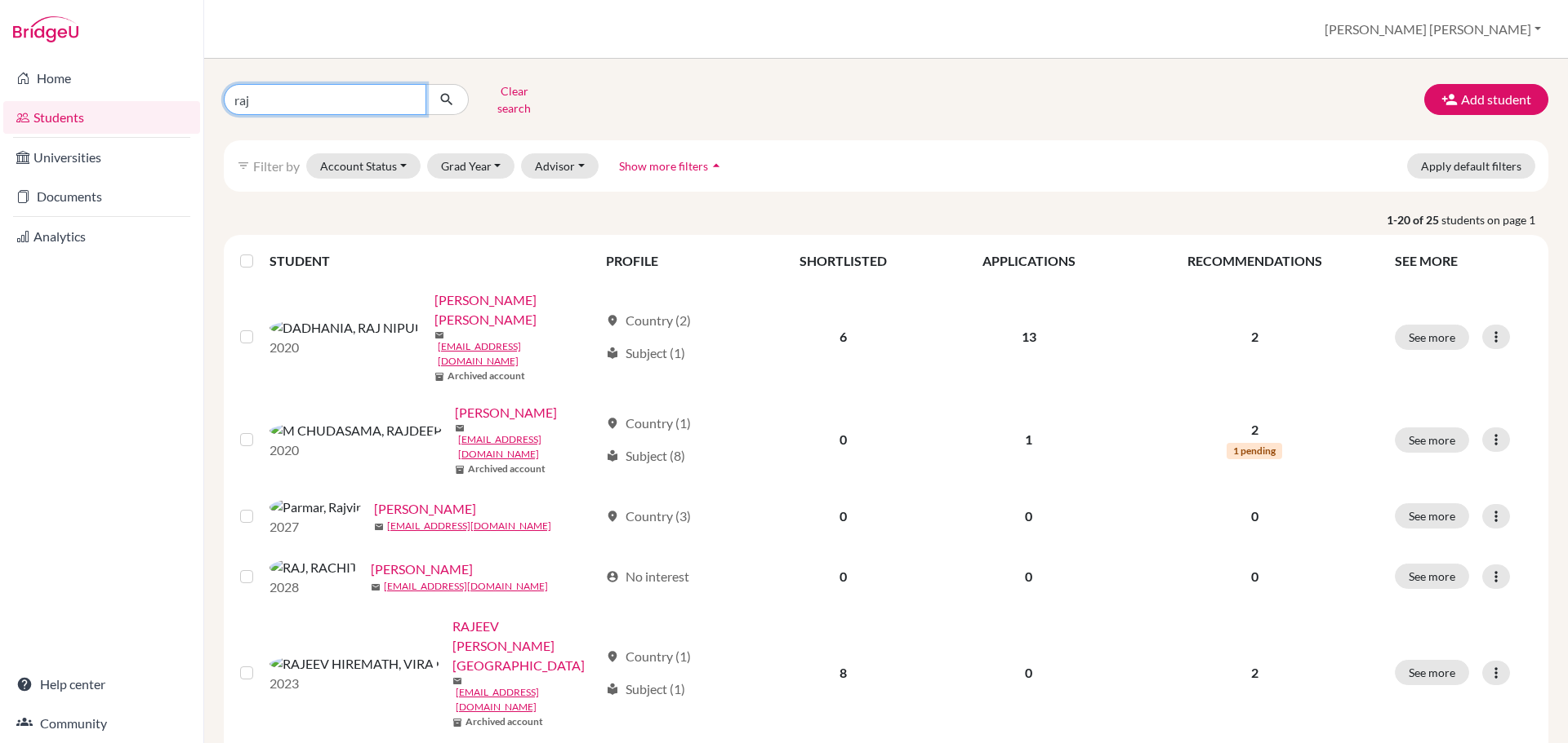
click at [282, 96] on input "raj" at bounding box center [324, 99] width 202 height 31
type input "rajvvir"
click button "submit" at bounding box center [447, 99] width 44 height 31
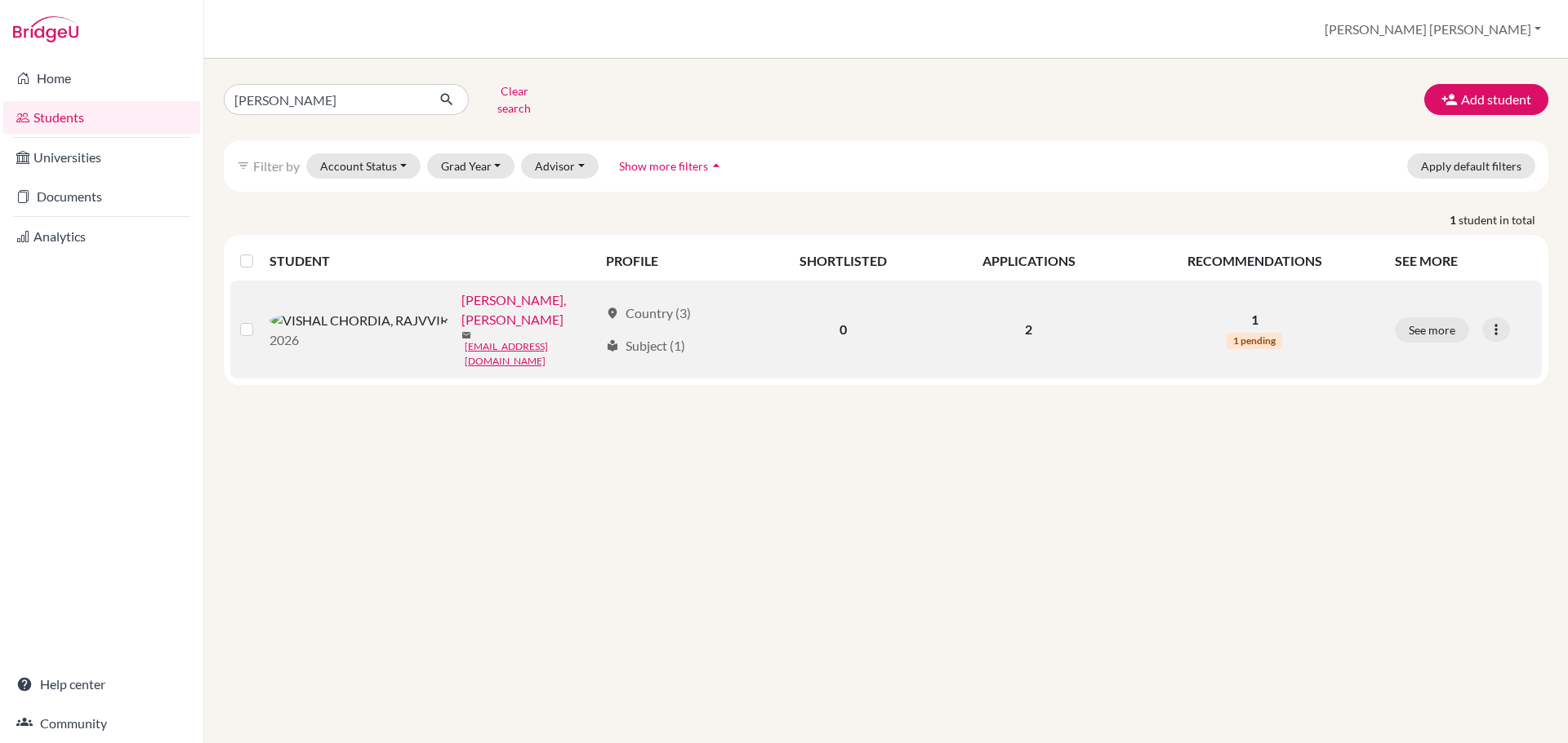
click at [462, 296] on link "VISHAL CHORDIA, RAJVVIR" at bounding box center [530, 310] width 137 height 39
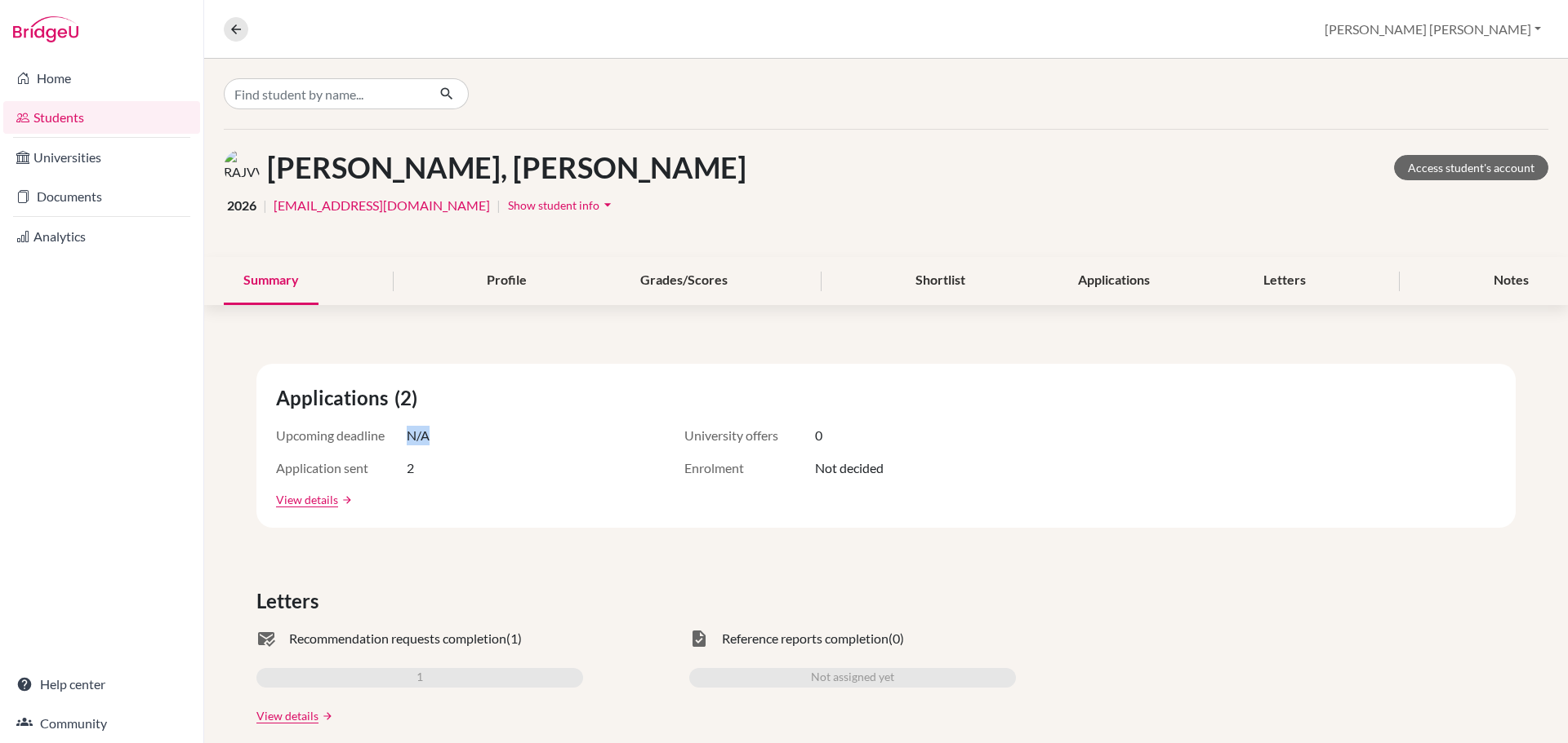
drag, startPoint x: 401, startPoint y: 437, endPoint x: 450, endPoint y: 445, distance: 49.6
click at [444, 443] on div "Upcoming deadline N/A" at bounding box center [439, 436] width 326 height 20
click at [636, 618] on div "Letters mark_email_read Recommendation requests completion (1) 1 View details a…" at bounding box center [886, 656] width 1259 height 138
click at [1070, 269] on div "Applications" at bounding box center [1113, 282] width 111 height 48
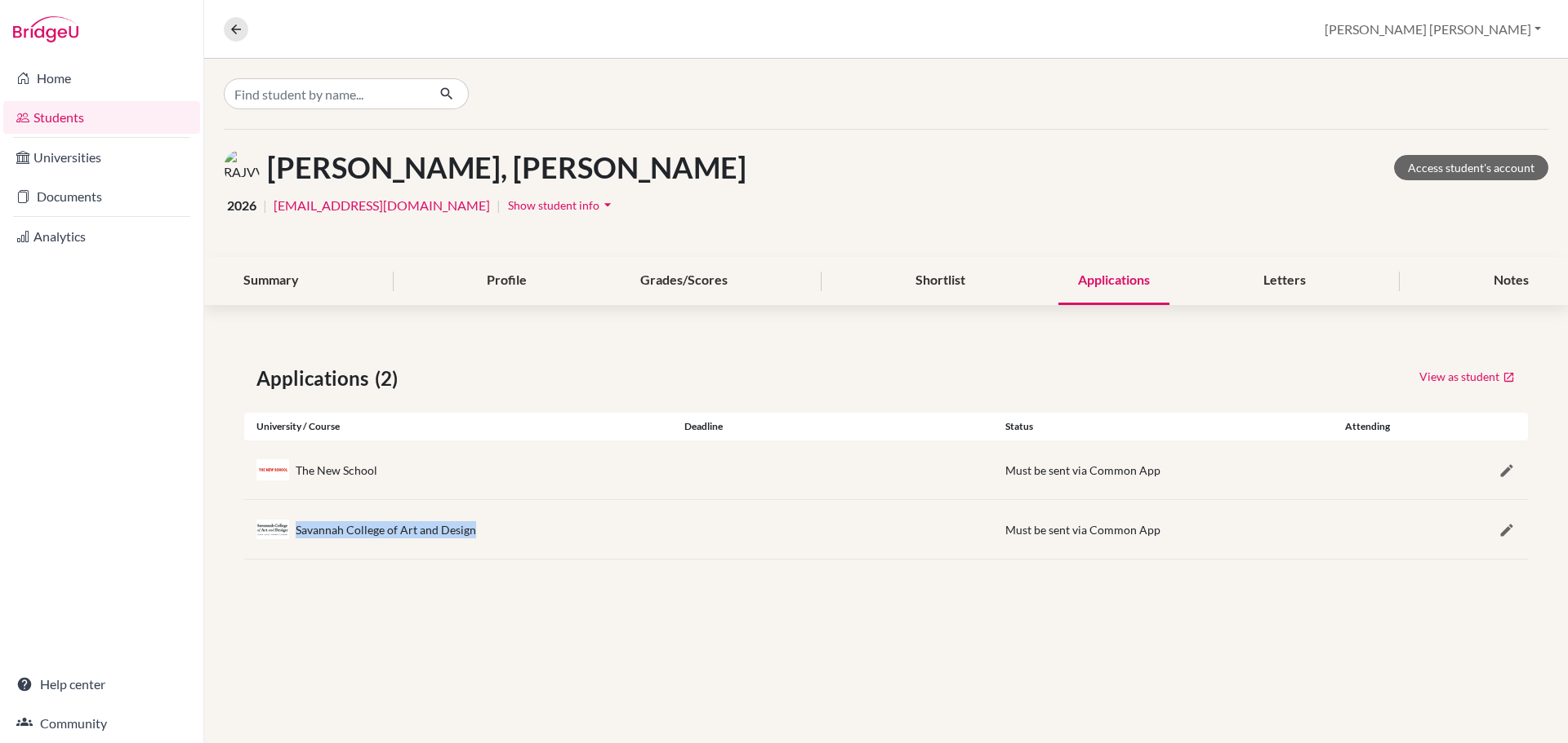
drag, startPoint x: 296, startPoint y: 532, endPoint x: 614, endPoint y: 559, distance: 319.1
click at [614, 559] on div "Savannah College of Art and Design Must be sent via Common App" at bounding box center [886, 529] width 1284 height 59
click at [736, 599] on div "VISHAL CHORDIA, RAJVVIR Access student's account 2026 | 7561@gsis.ac.in | Show …" at bounding box center [886, 401] width 1364 height 684
click at [248, 88] on input "Find student by name..." at bounding box center [324, 94] width 202 height 31
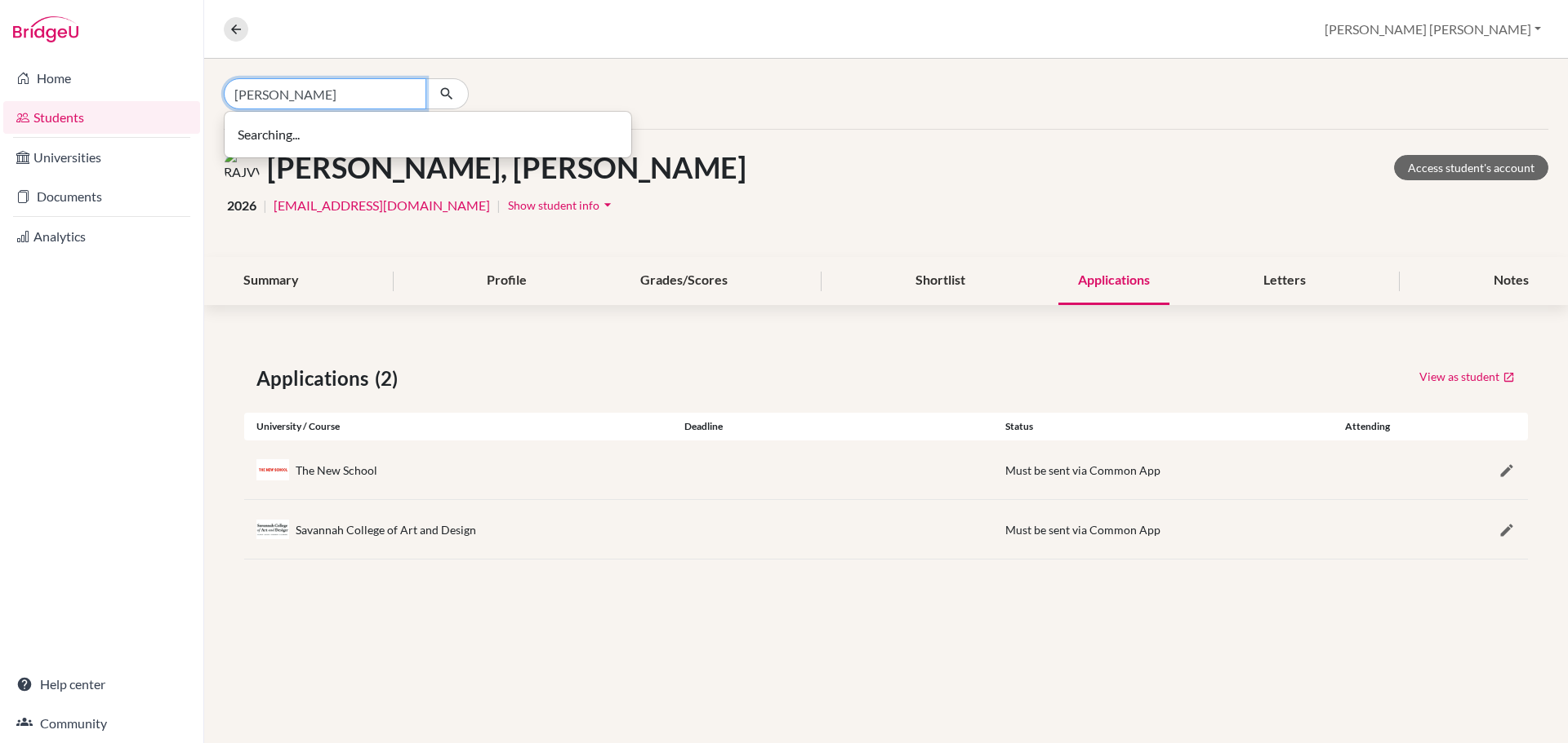
type input "derek"
click at [78, 111] on link "Students" at bounding box center [102, 118] width 197 height 33
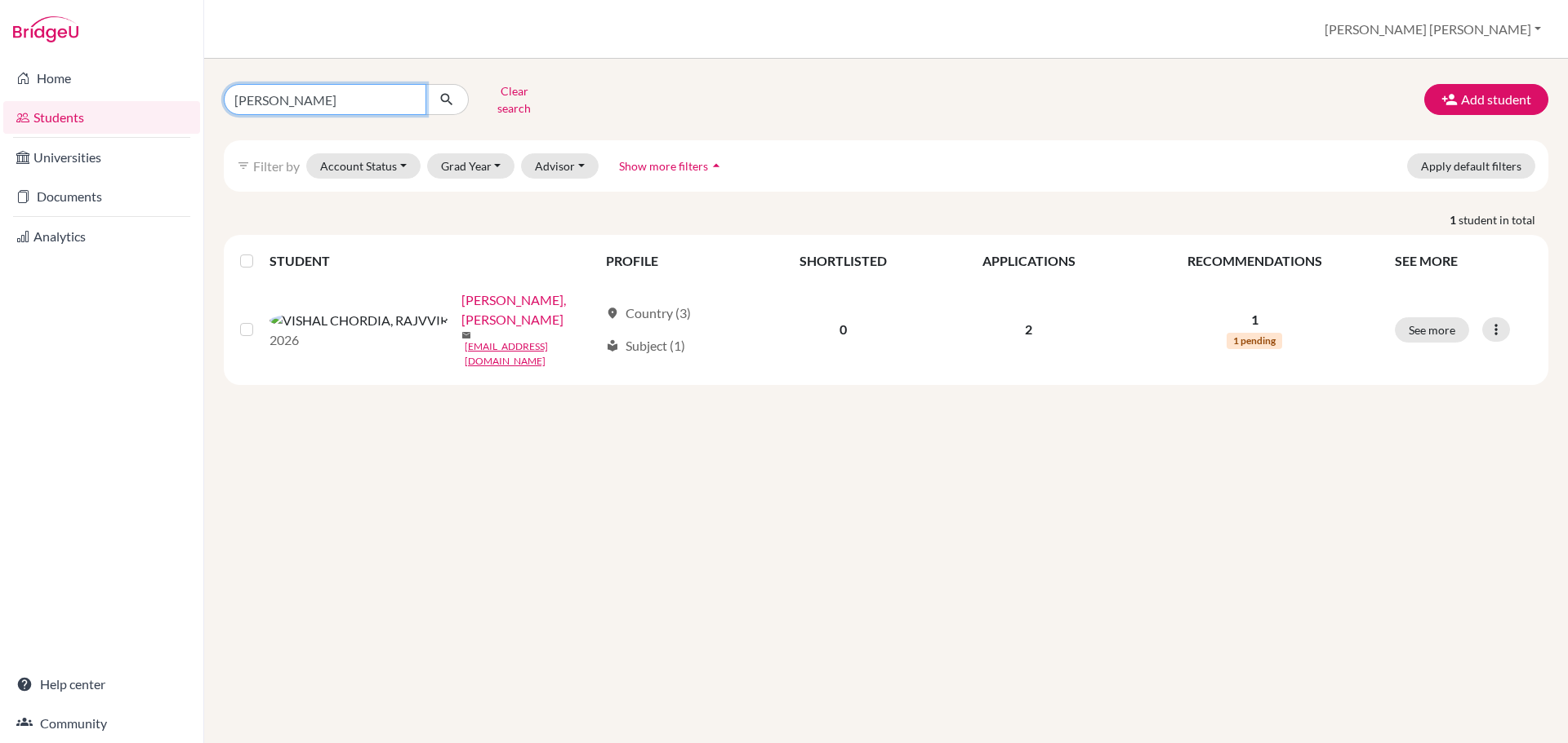
click at [410, 93] on input "rajvvir" at bounding box center [324, 99] width 202 height 31
click at [735, 93] on div "Clear search Add student" at bounding box center [885, 100] width 1349 height 43
click at [512, 93] on button "Clear search" at bounding box center [514, 100] width 91 height 43
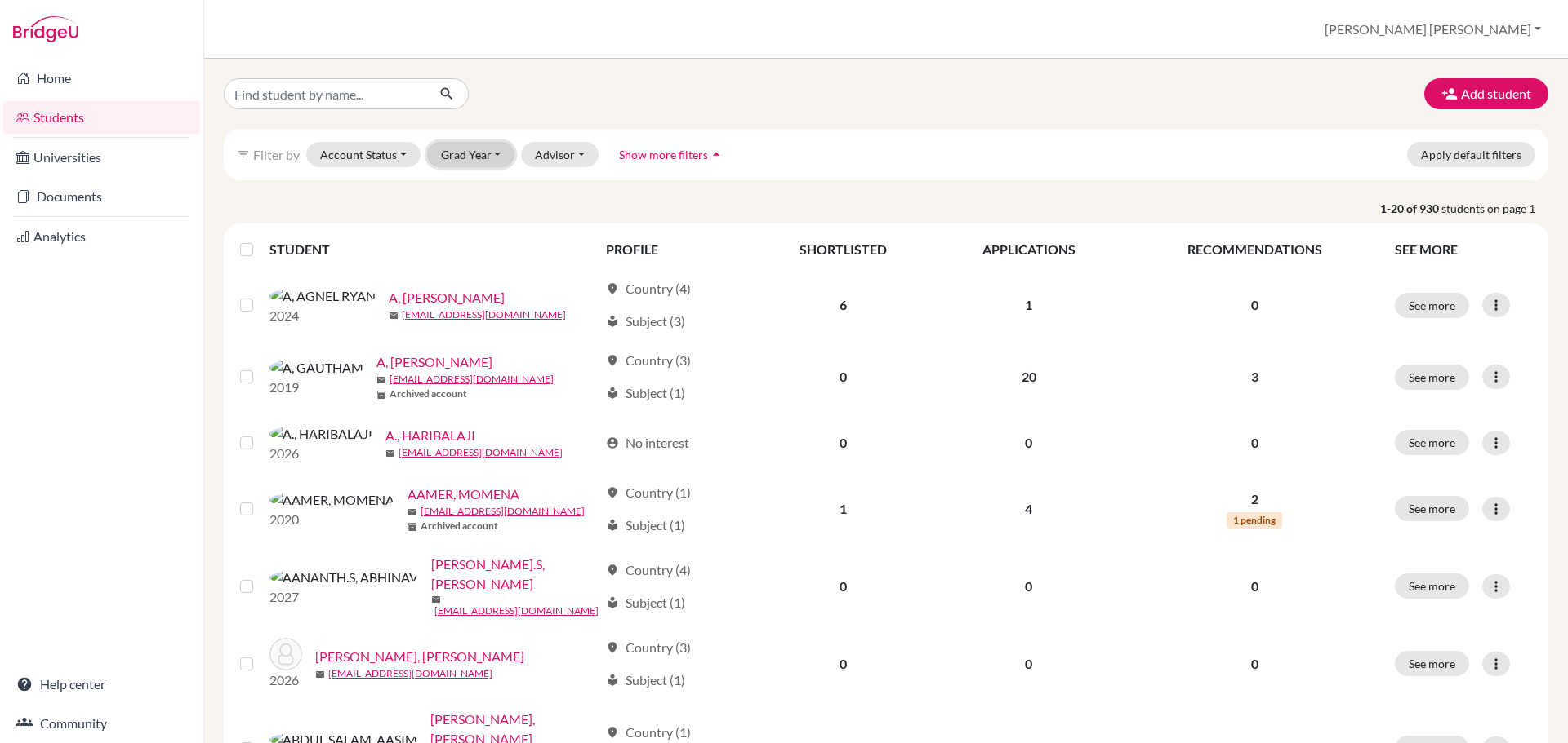
click at [480, 150] on button "Grad Year" at bounding box center [471, 154] width 88 height 25
click at [474, 200] on span "2027" at bounding box center [462, 199] width 29 height 20
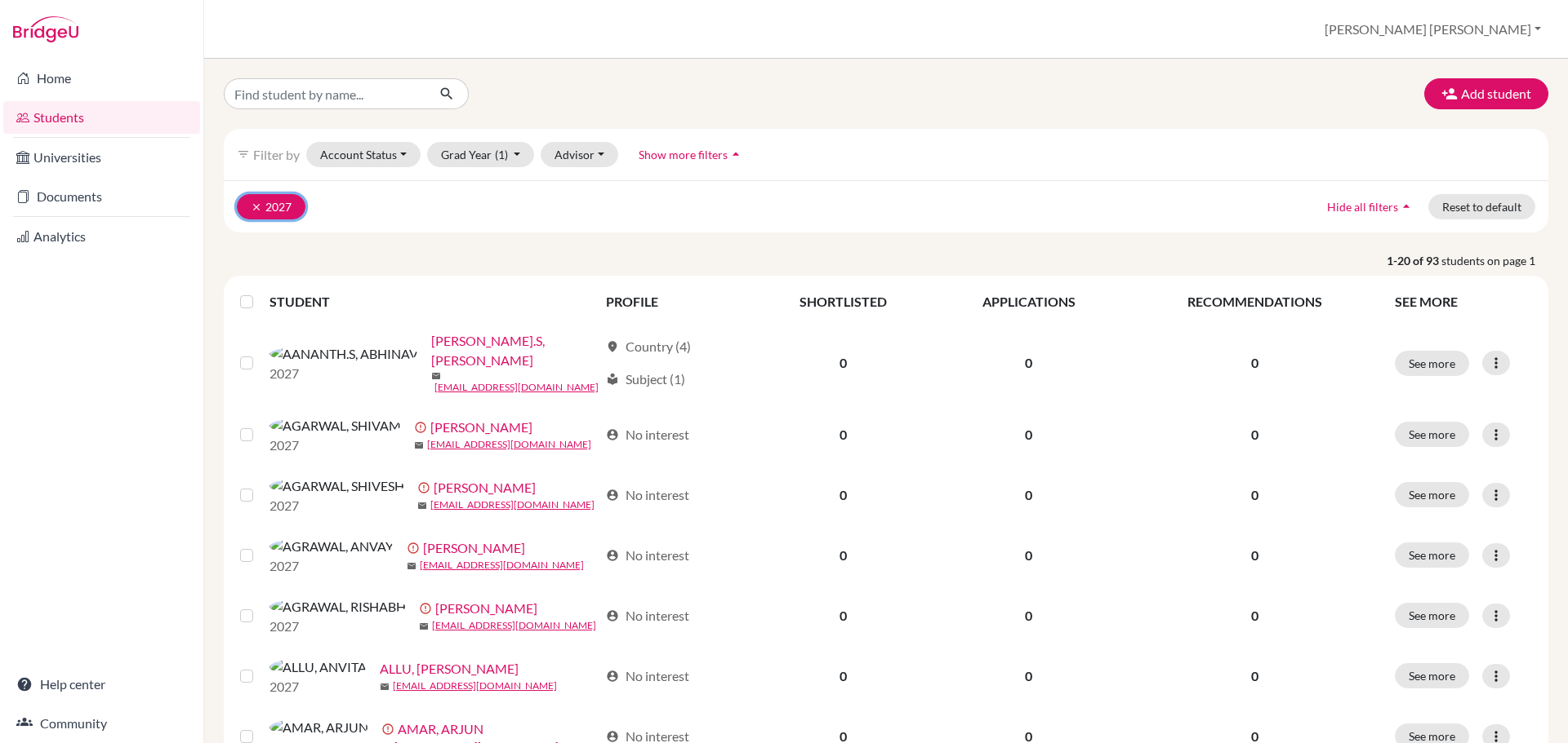
click at [258, 206] on icon "clear" at bounding box center [256, 207] width 12 height 12
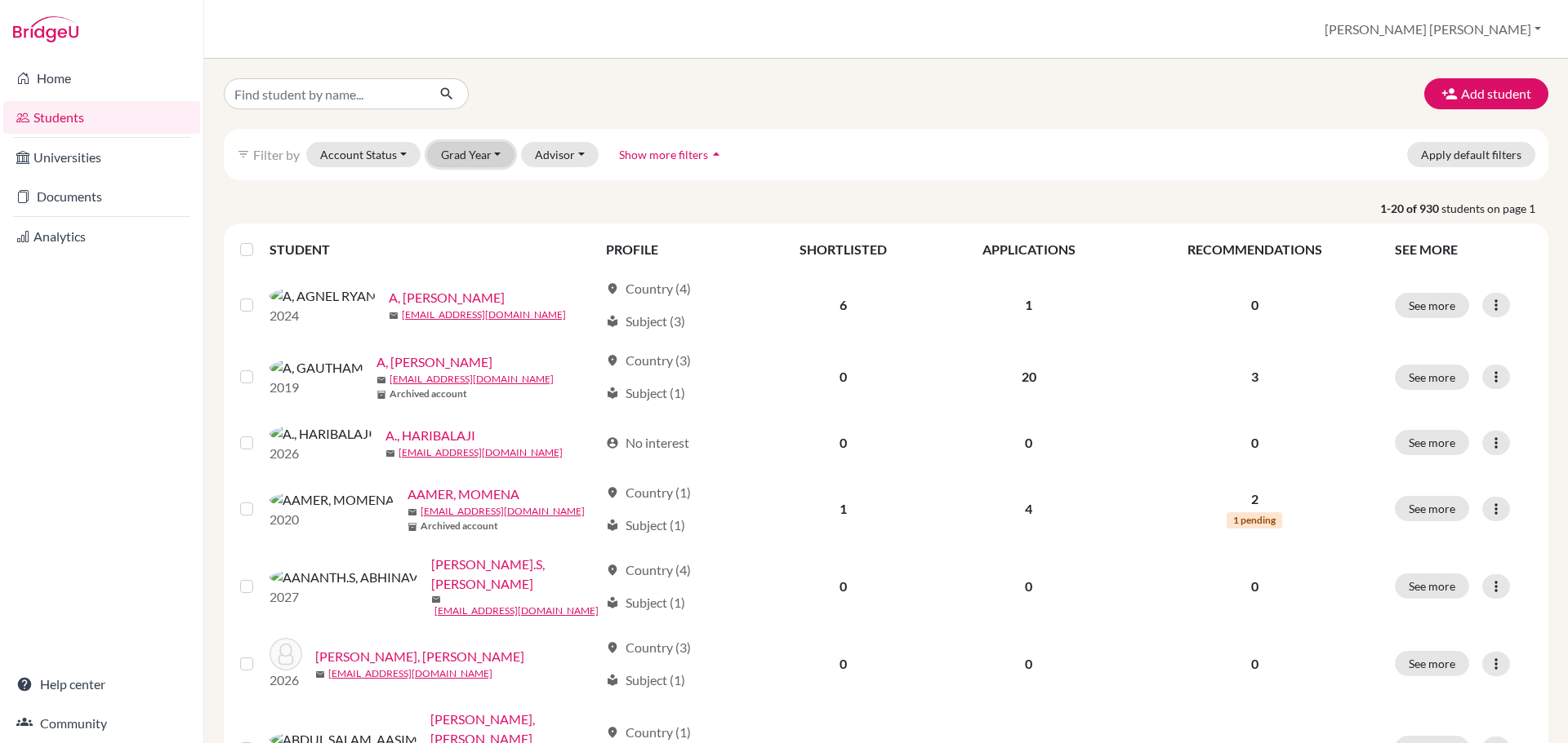
click at [450, 159] on button "Grad Year" at bounding box center [471, 154] width 88 height 25
click at [844, 209] on p "1-20 of 930 students on page 1" at bounding box center [885, 208] width 1349 height 17
click at [1531, 33] on button "INDU SUSAN" at bounding box center [1432, 29] width 231 height 31
click at [1422, 93] on link "School Settings" at bounding box center [1357, 93] width 129 height 26
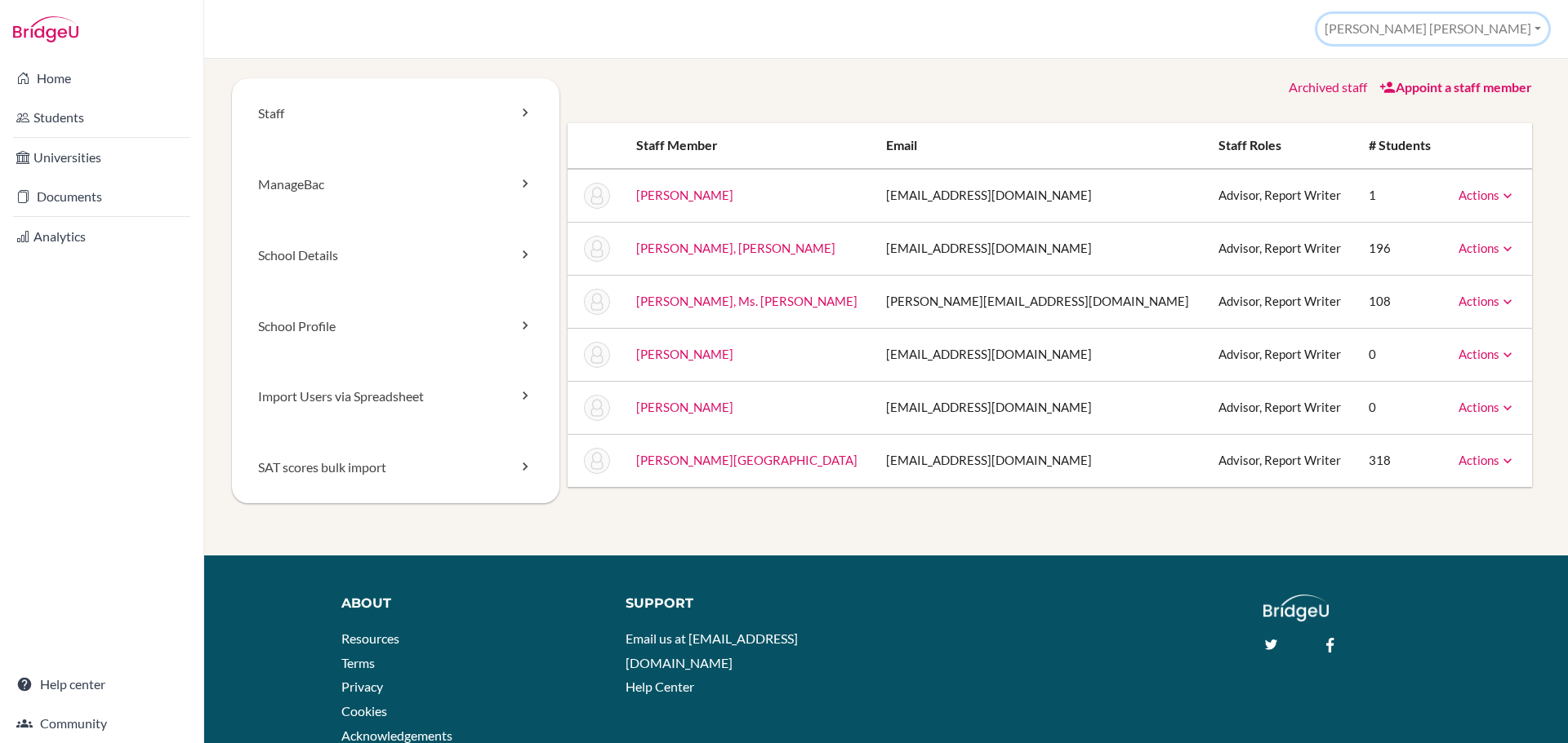
click at [1525, 29] on button "[PERSON_NAME] [PERSON_NAME]" at bounding box center [1432, 29] width 231 height 30
click at [1449, 131] on button "Log out" at bounding box center [1482, 132] width 129 height 26
